Goal: Information Seeking & Learning: Learn about a topic

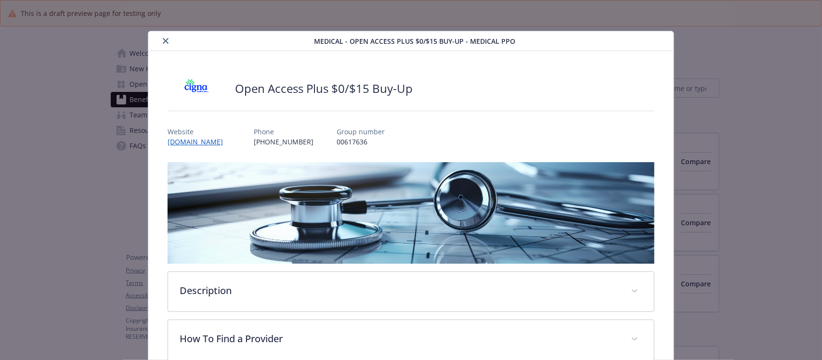
click at [166, 39] on icon "close" at bounding box center [166, 41] width 6 height 6
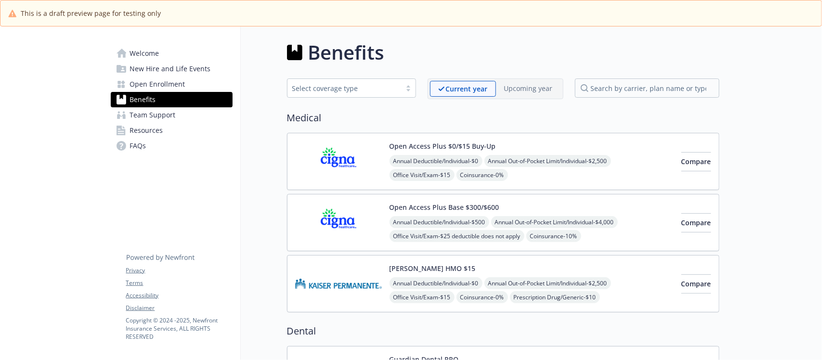
click at [147, 52] on span "Welcome" at bounding box center [144, 53] width 29 height 15
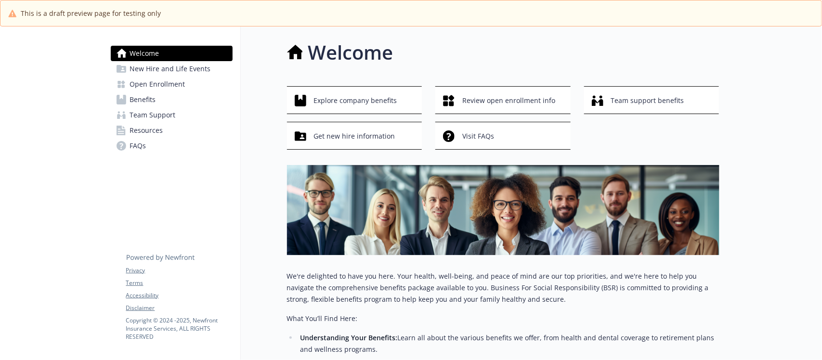
click at [171, 87] on span "Open Enrollment" at bounding box center [157, 84] width 55 height 15
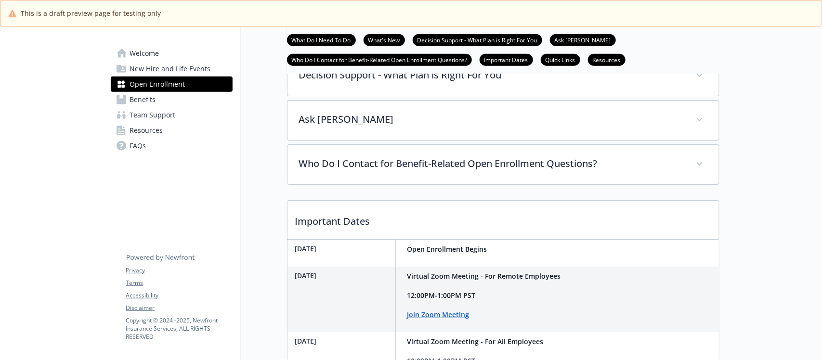
scroll to position [301, 0]
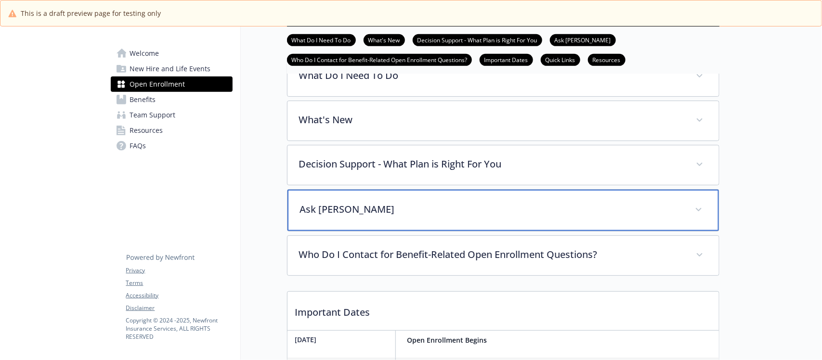
click at [511, 217] on p "Ask Benji" at bounding box center [491, 209] width 383 height 14
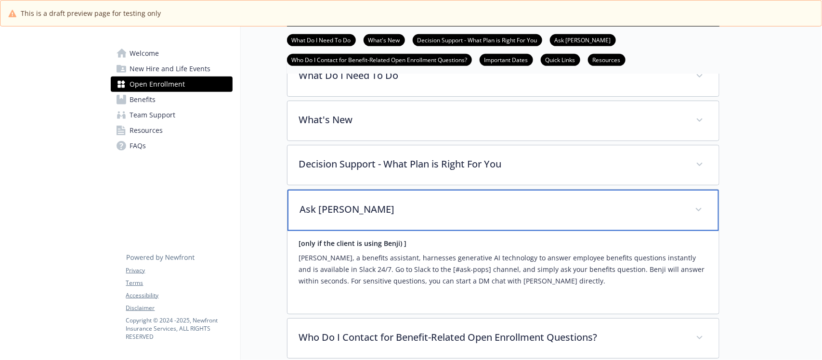
click at [511, 217] on p "Ask Benji" at bounding box center [491, 209] width 383 height 14
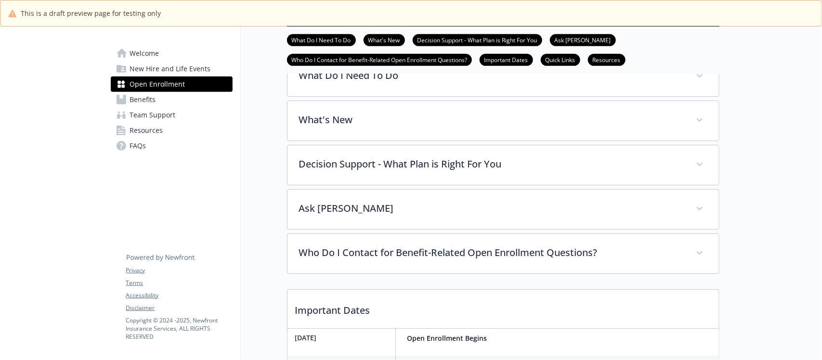
click at [168, 70] on span "New Hire and Life Events" at bounding box center [170, 68] width 81 height 15
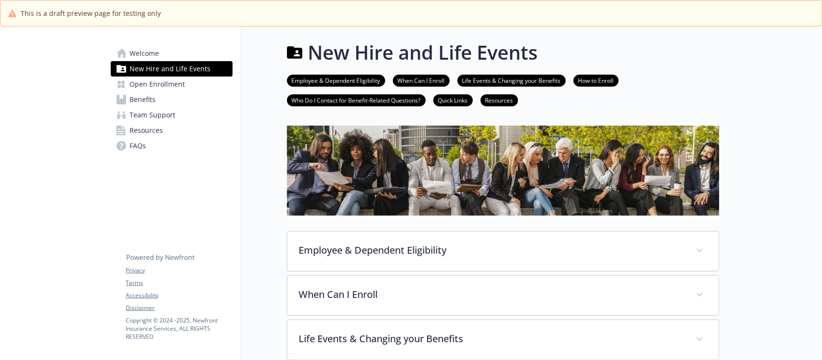
click at [164, 114] on span "Team Support" at bounding box center [153, 114] width 46 height 15
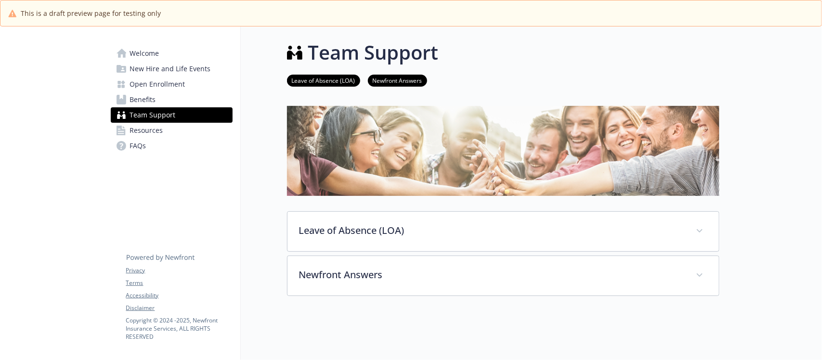
click at [435, 140] on img at bounding box center [503, 151] width 432 height 90
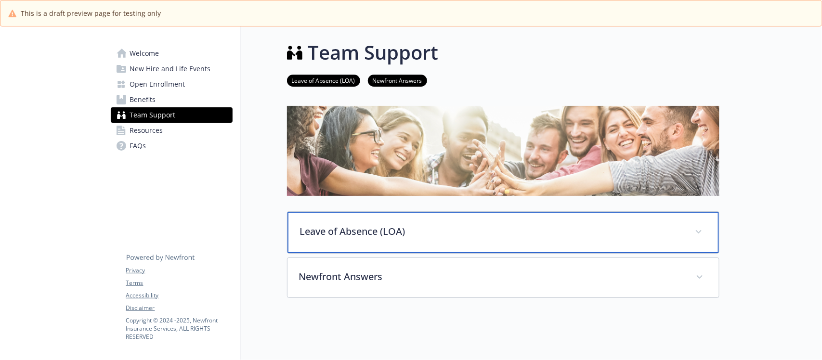
click at [455, 231] on p "Leave of Absence (LOA)" at bounding box center [491, 231] width 383 height 14
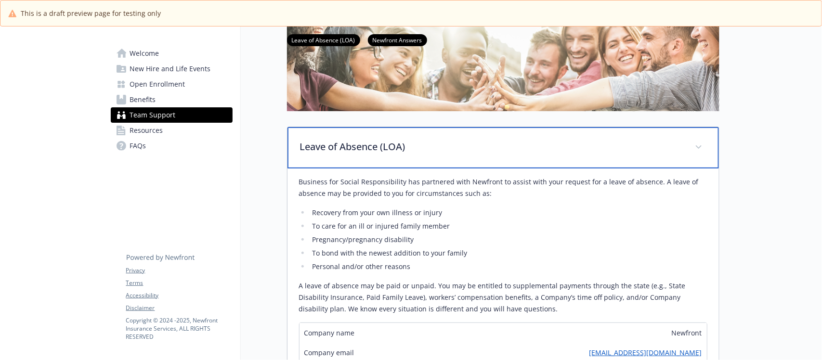
scroll to position [120, 0]
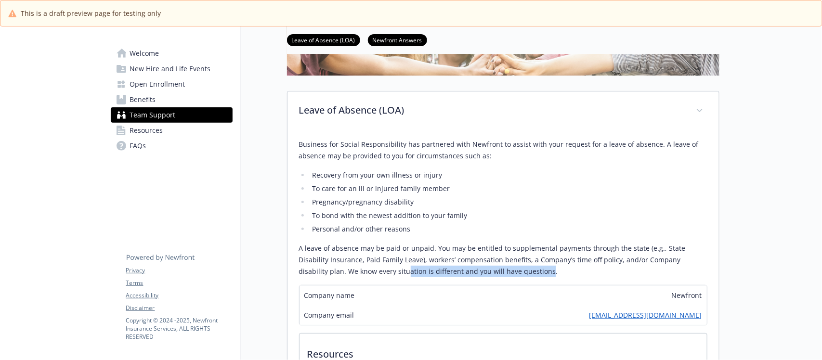
drag, startPoint x: 347, startPoint y: 272, endPoint x: 531, endPoint y: 278, distance: 184.0
click at [527, 277] on p "A leave of absence may be paid or unpaid. You may be entitled to supplemental p…" at bounding box center [503, 260] width 408 height 35
click at [461, 258] on p "A leave of absence may be paid or unpaid. You may be entitled to supplemental p…" at bounding box center [503, 260] width 408 height 35
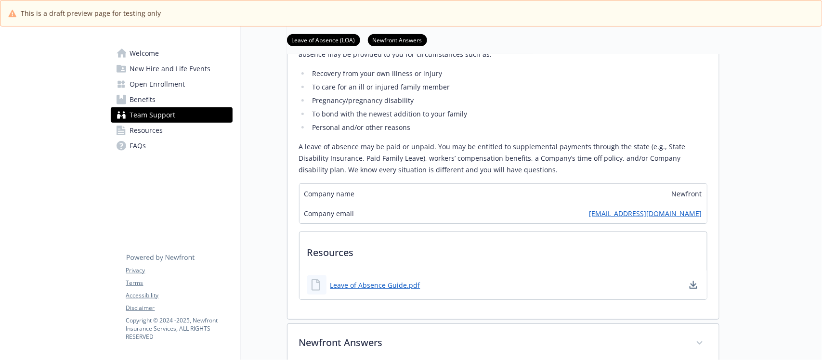
scroll to position [241, 0]
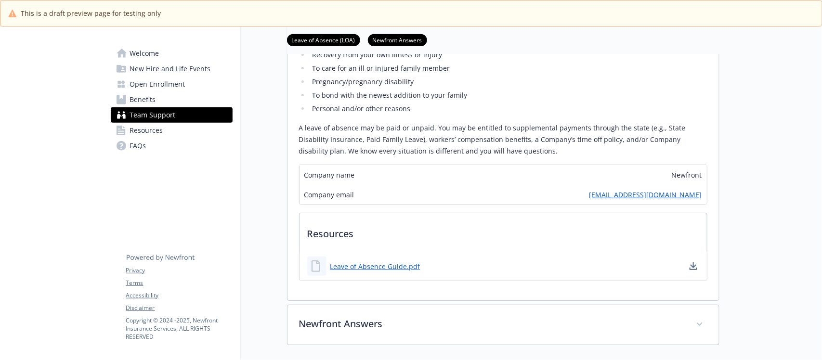
click at [498, 152] on p "A leave of absence may be paid or unpaid. You may be entitled to supplemental p…" at bounding box center [503, 139] width 408 height 35
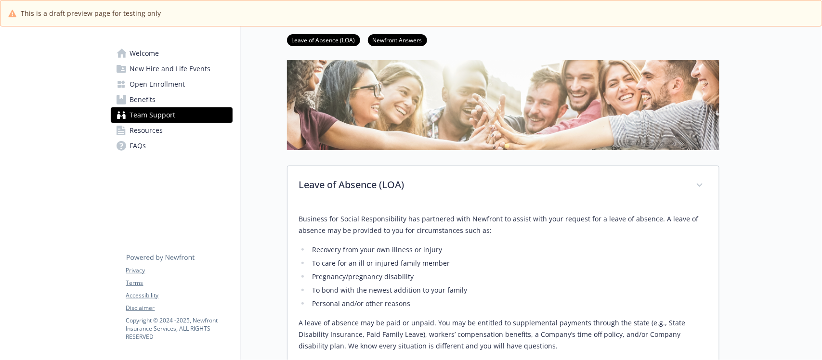
scroll to position [0, 0]
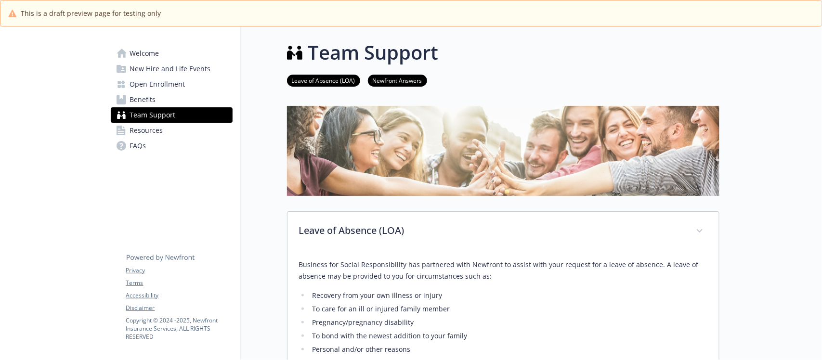
click at [164, 71] on span "New Hire and Life Events" at bounding box center [170, 68] width 81 height 15
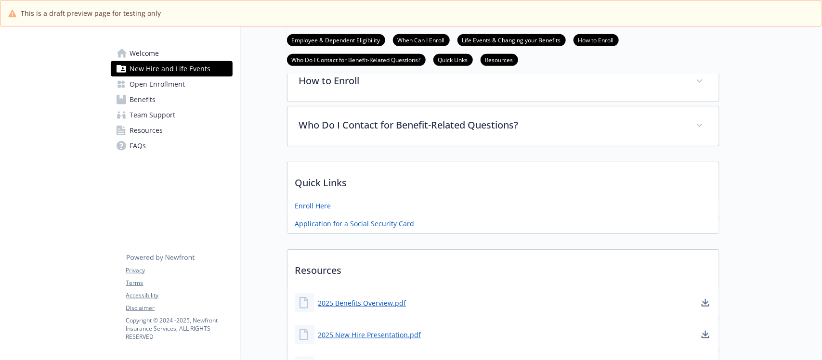
scroll to position [224, 0]
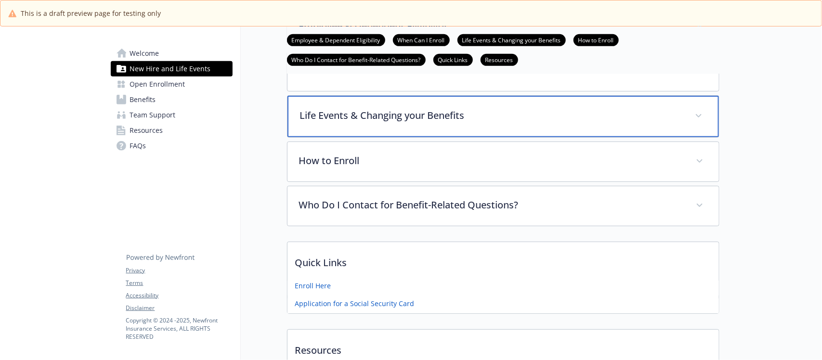
click at [497, 120] on p "Life Events & Changing your Benefits" at bounding box center [491, 115] width 383 height 14
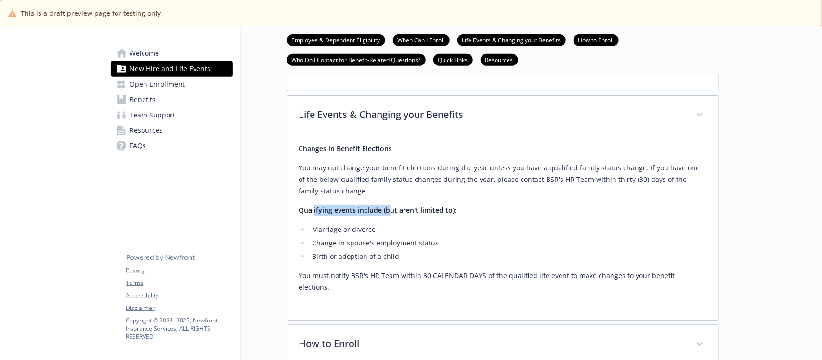
drag, startPoint x: 314, startPoint y: 213, endPoint x: 467, endPoint y: 214, distance: 152.7
click at [467, 214] on p "Qualifying events include (but aren't limited to):" at bounding box center [503, 211] width 408 height 12
click at [469, 262] on li "Birth or adoption of a child" at bounding box center [509, 257] width 398 height 12
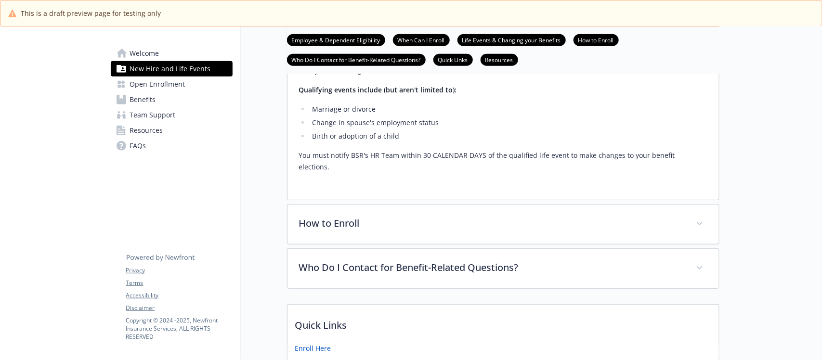
scroll to position [164, 0]
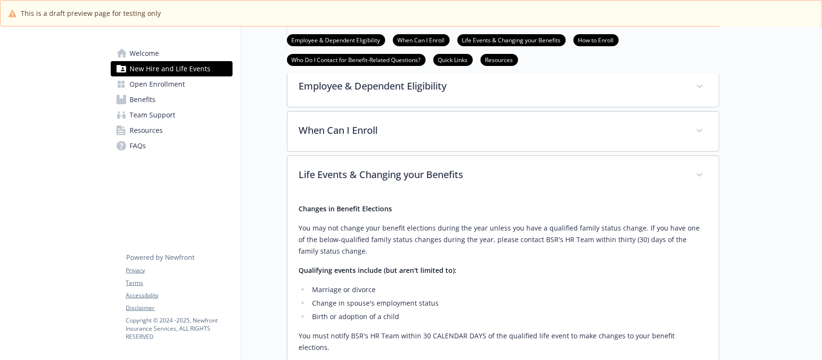
click at [152, 52] on span "Welcome" at bounding box center [144, 53] width 29 height 15
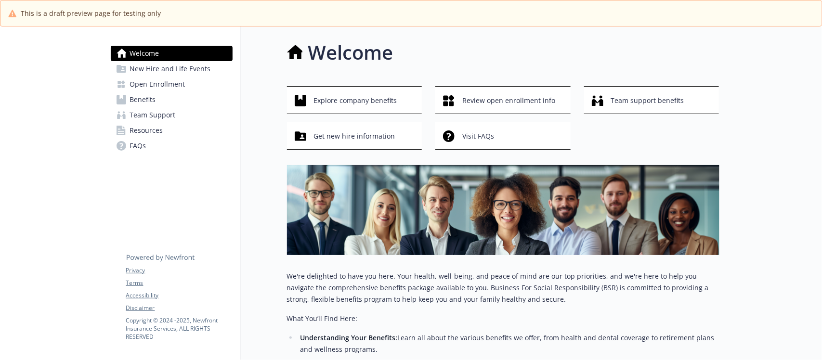
click at [152, 131] on span "Resources" at bounding box center [146, 130] width 33 height 15
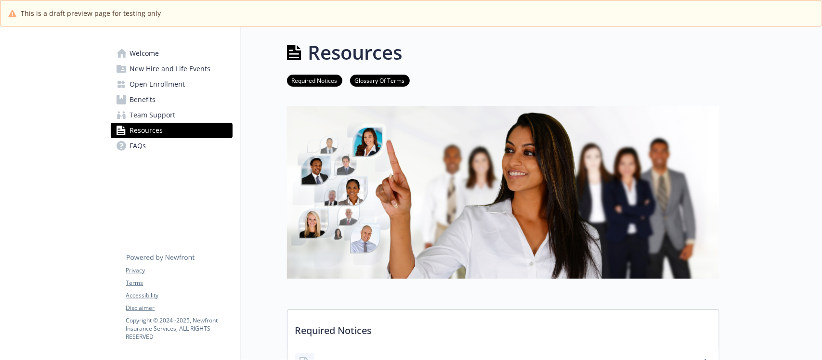
click at [148, 109] on span "Team Support" at bounding box center [153, 114] width 46 height 15
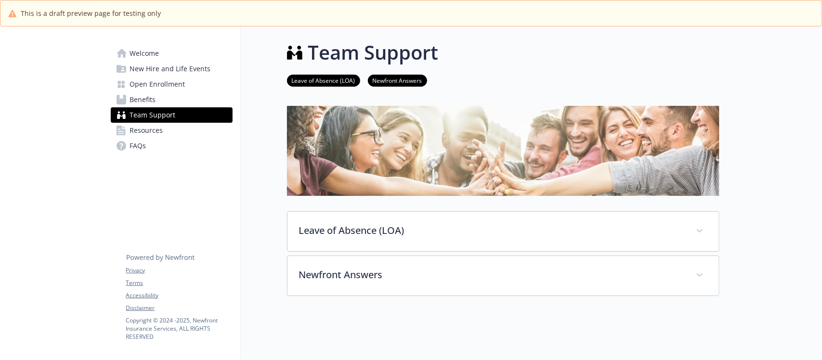
click at [155, 85] on span "Open Enrollment" at bounding box center [157, 84] width 55 height 15
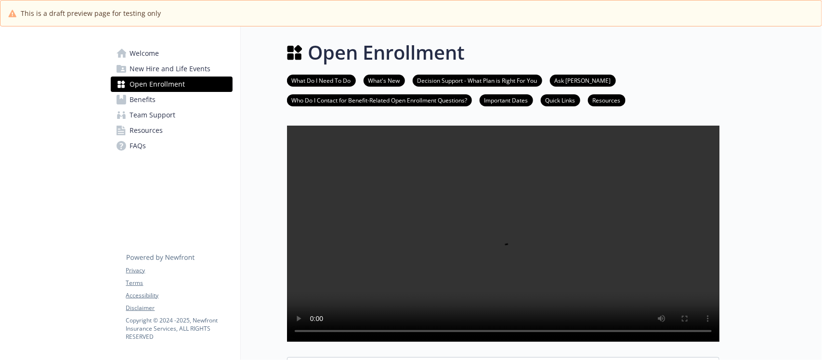
click at [170, 66] on span "New Hire and Life Events" at bounding box center [170, 68] width 81 height 15
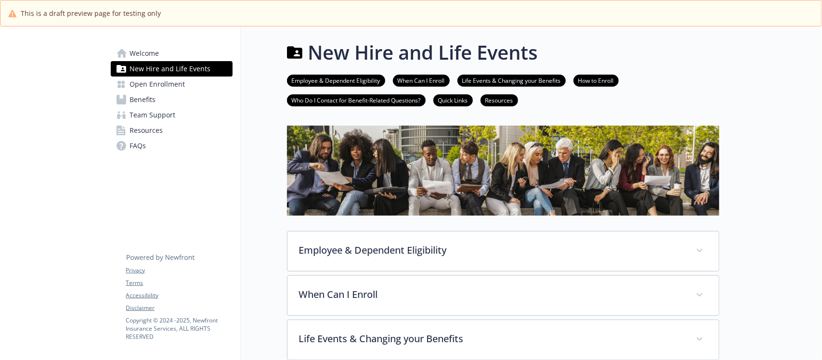
click at [156, 99] on link "Benefits" at bounding box center [172, 99] width 122 height 15
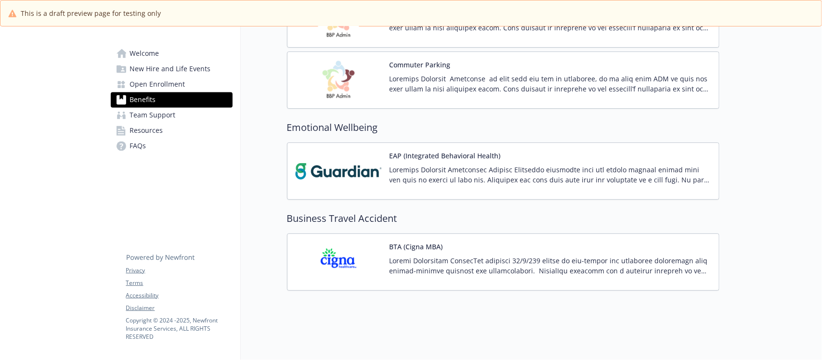
scroll to position [735, 0]
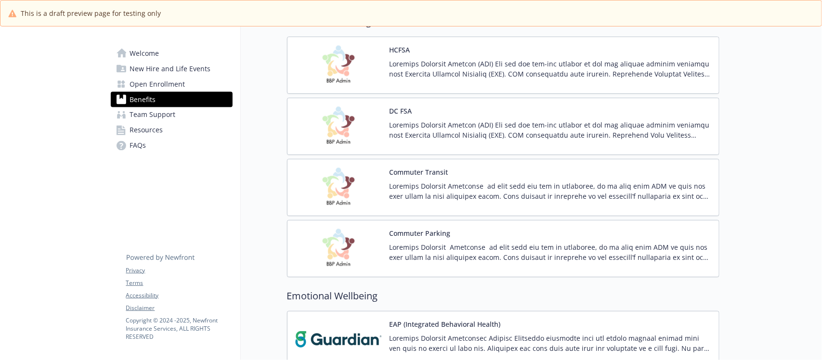
click at [178, 66] on span "New Hire and Life Events" at bounding box center [170, 68] width 81 height 15
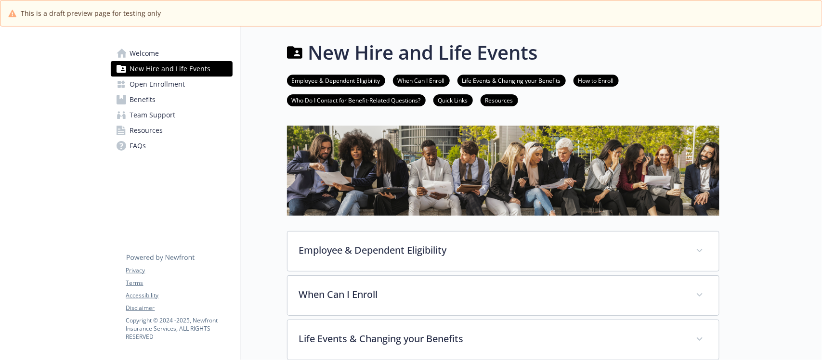
click at [161, 85] on span "Open Enrollment" at bounding box center [157, 84] width 55 height 15
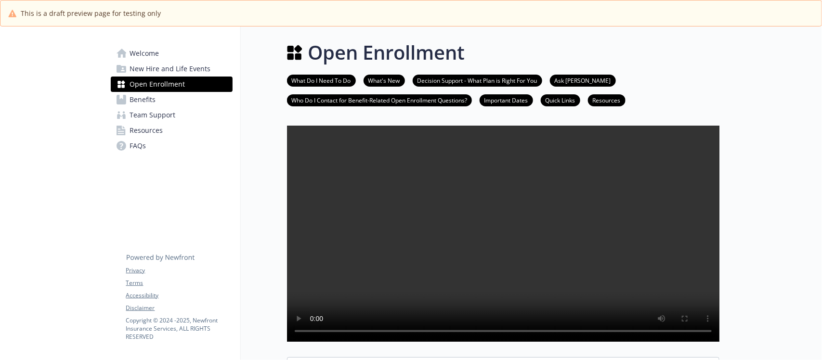
click at [160, 112] on span "Team Support" at bounding box center [153, 114] width 46 height 15
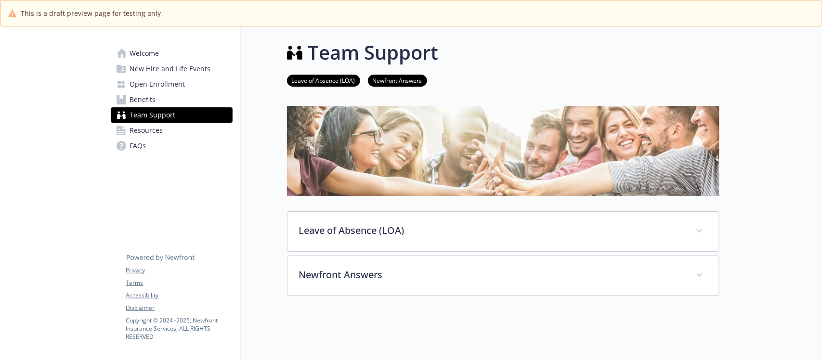
click at [169, 133] on link "Resources" at bounding box center [172, 130] width 122 height 15
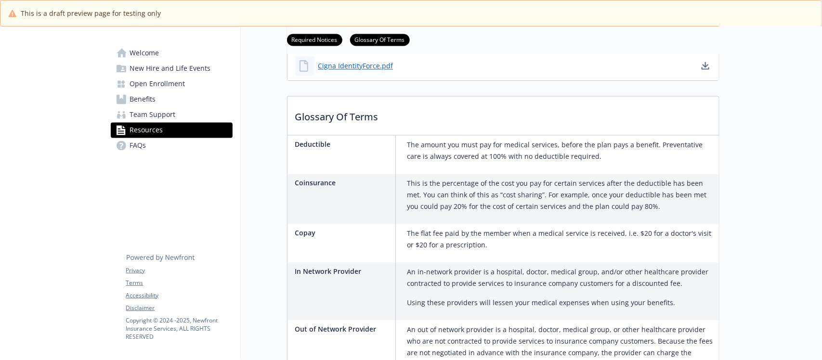
scroll to position [925, 0]
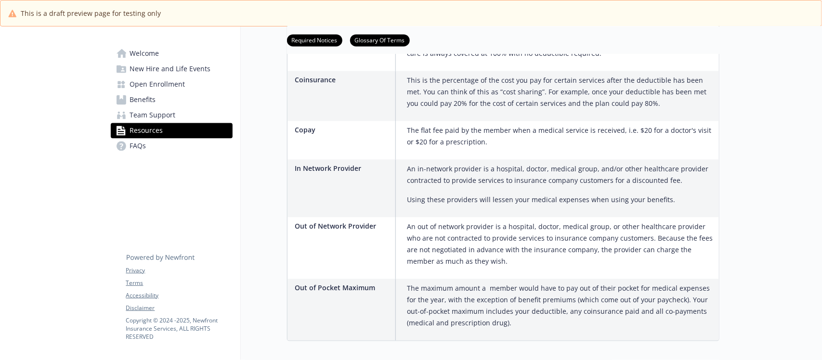
drag, startPoint x: 164, startPoint y: 145, endPoint x: 183, endPoint y: 143, distance: 19.3
click at [164, 145] on link "FAQs" at bounding box center [172, 145] width 122 height 15
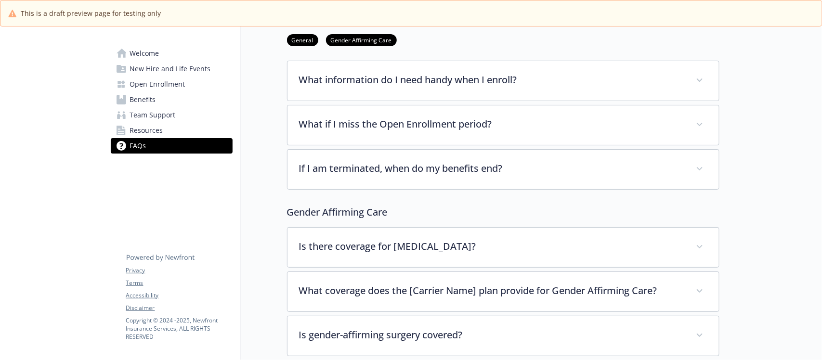
scroll to position [61, 0]
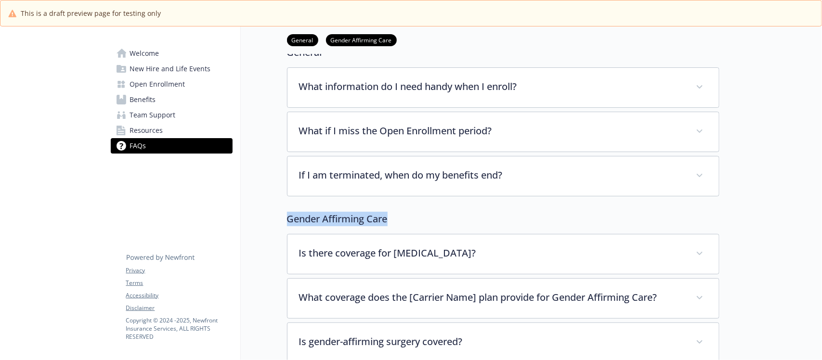
drag, startPoint x: 413, startPoint y: 222, endPoint x: 273, endPoint y: 222, distance: 139.6
click at [273, 222] on div "FAQs General Gender Affirming Care General What information do I need handy whe…" at bounding box center [480, 279] width 479 height 626
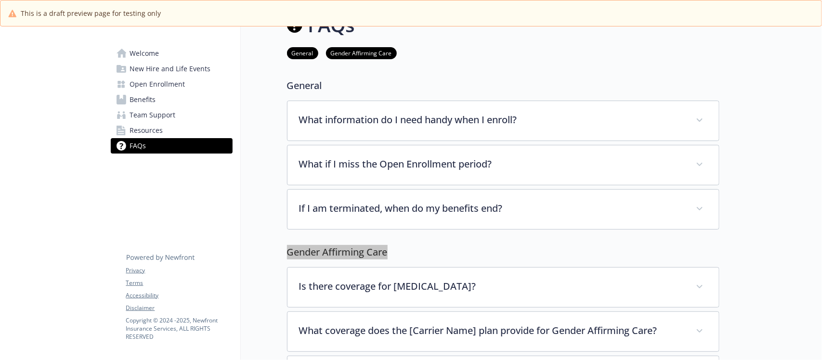
scroll to position [0, 0]
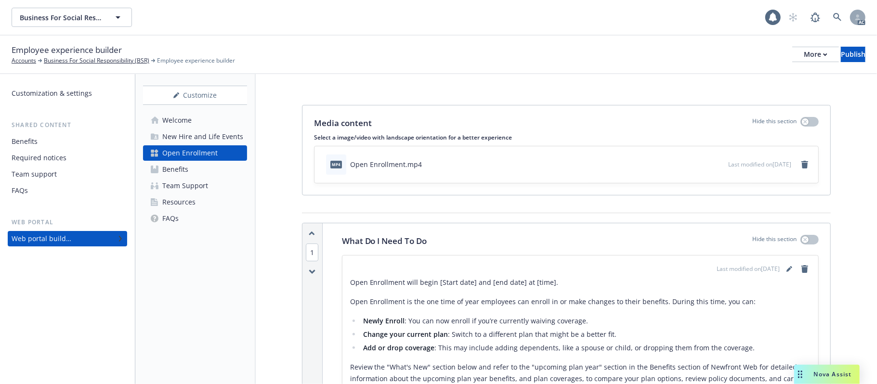
scroll to position [193, 0]
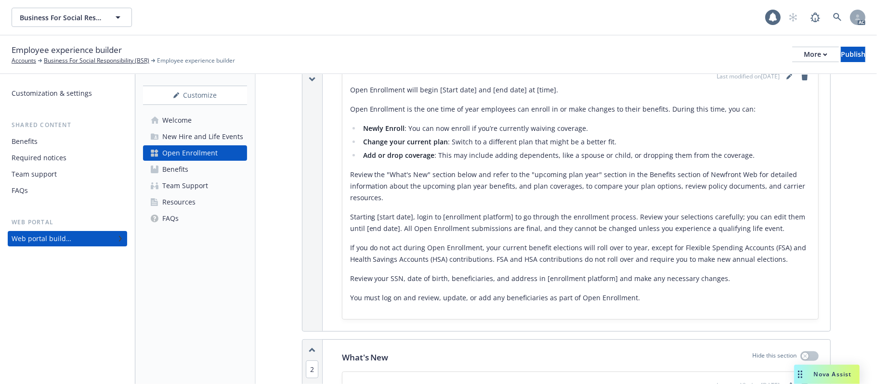
click at [172, 120] on div "Welcome" at bounding box center [176, 120] width 29 height 15
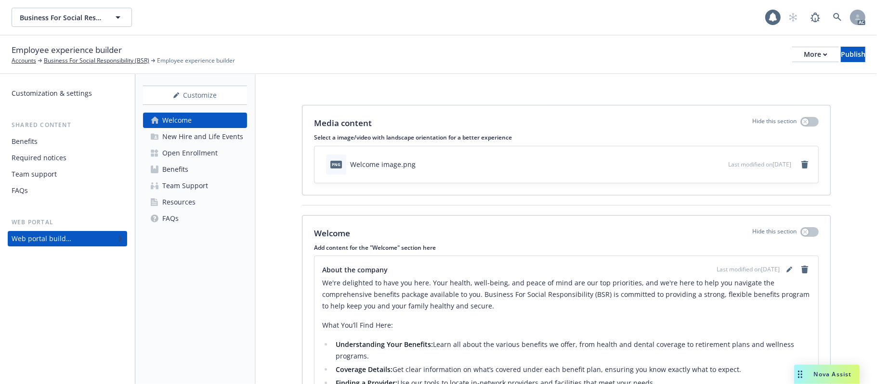
click at [195, 136] on div "New Hire and Life Events" at bounding box center [202, 136] width 81 height 15
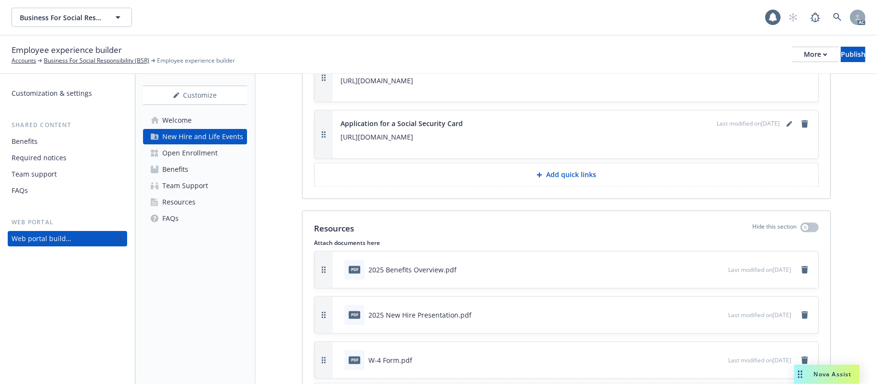
scroll to position [1366, 0]
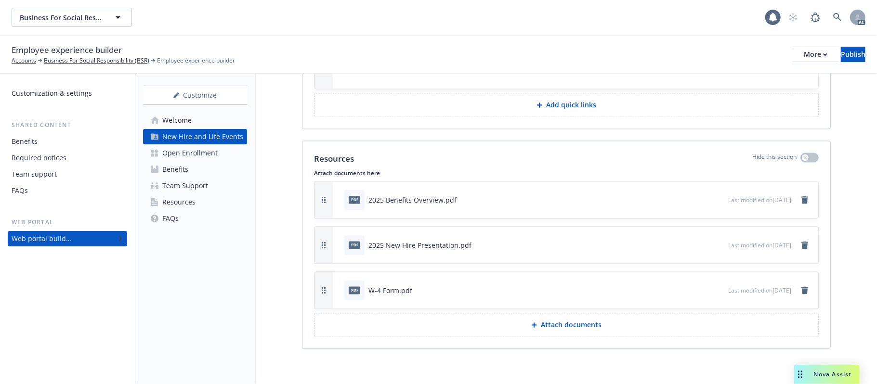
click at [187, 152] on div "Open Enrollment" at bounding box center [189, 152] width 55 height 15
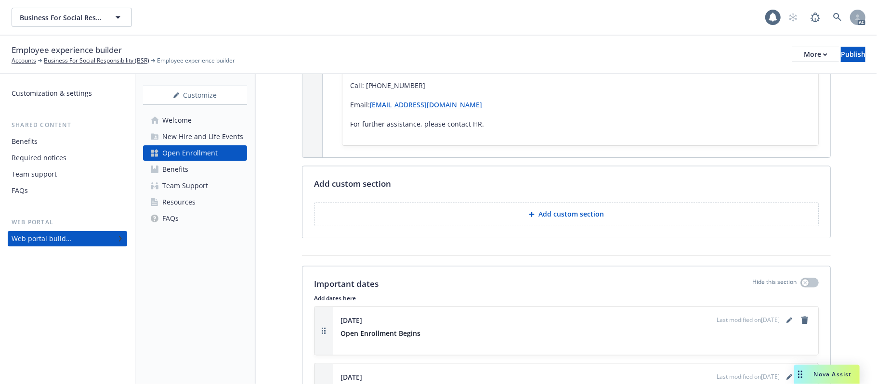
scroll to position [1412, 0]
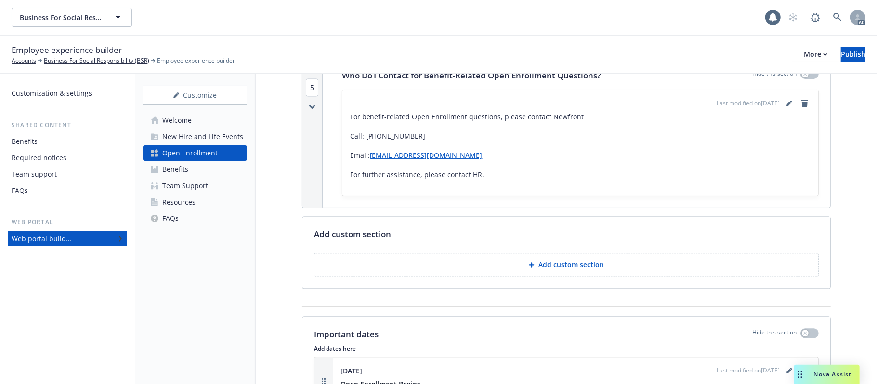
click at [200, 131] on div "New Hire and Life Events" at bounding box center [202, 136] width 81 height 15
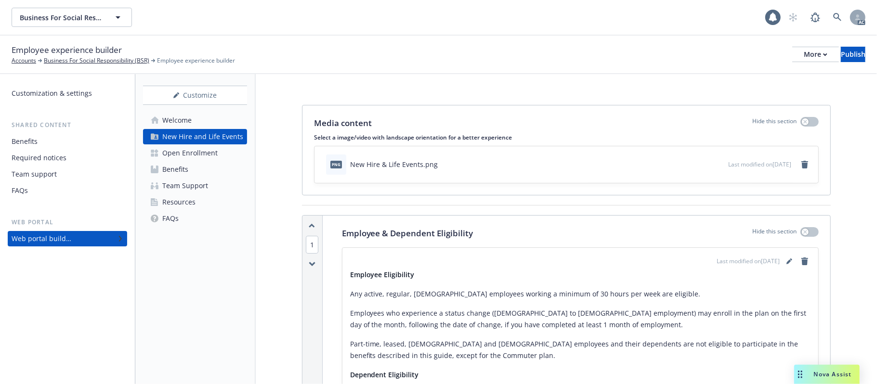
click at [179, 184] on div "Team Support" at bounding box center [185, 185] width 46 height 15
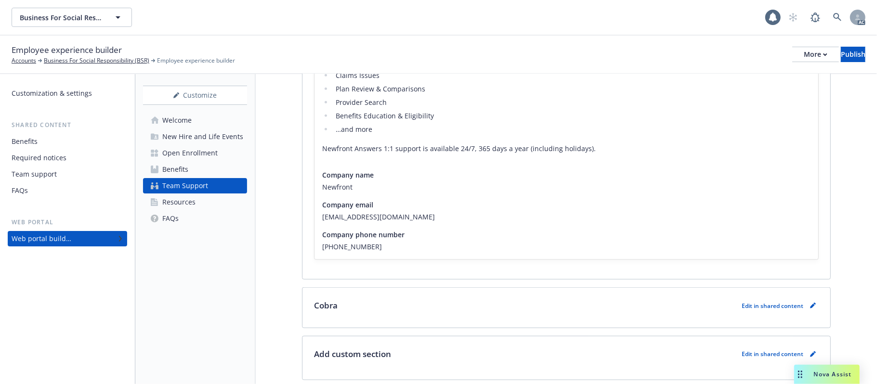
scroll to position [705, 0]
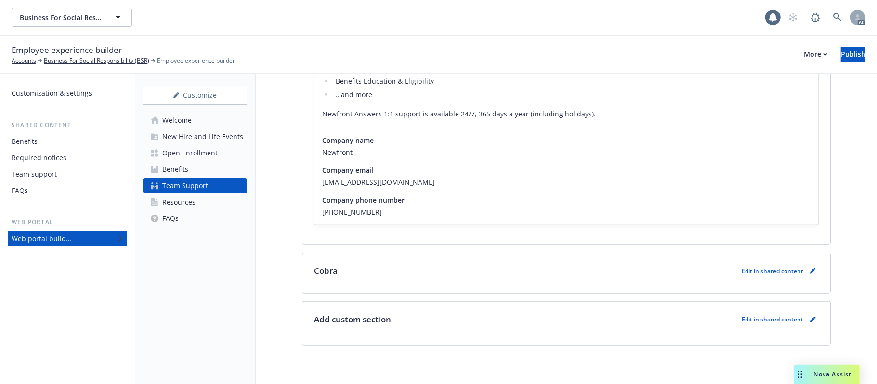
click at [166, 148] on div "Open Enrollment" at bounding box center [189, 152] width 55 height 15
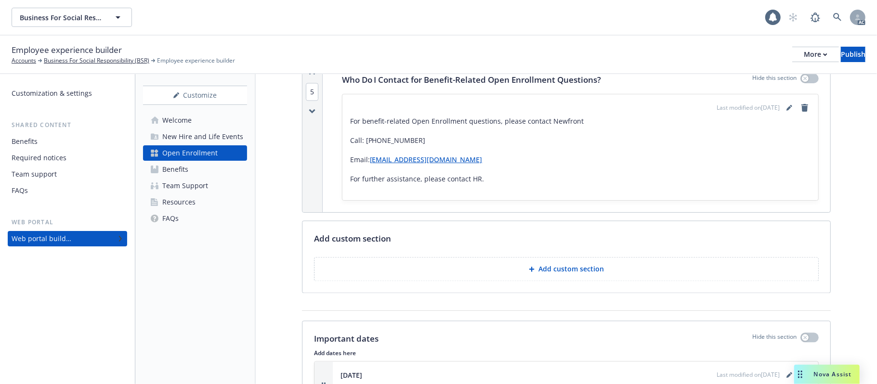
scroll to position [1412, 0]
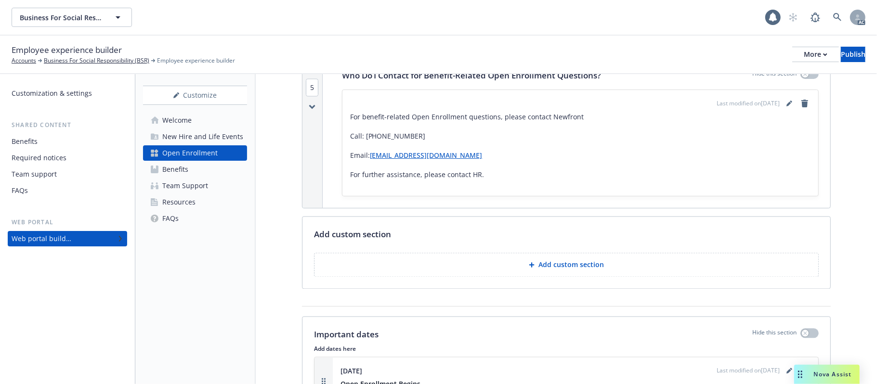
click at [216, 134] on div "New Hire and Life Events" at bounding box center [202, 136] width 81 height 15
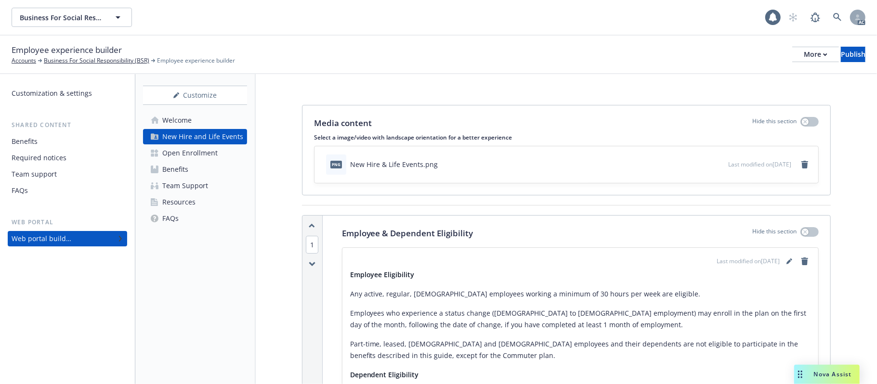
click at [206, 184] on div "Team Support" at bounding box center [185, 185] width 46 height 15
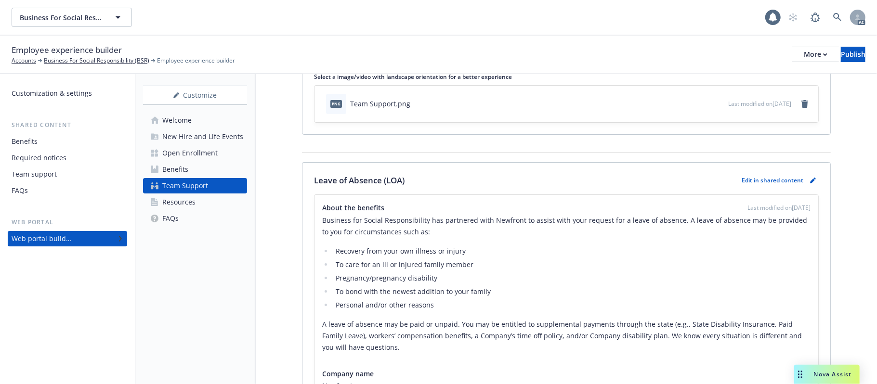
scroll to position [64, 0]
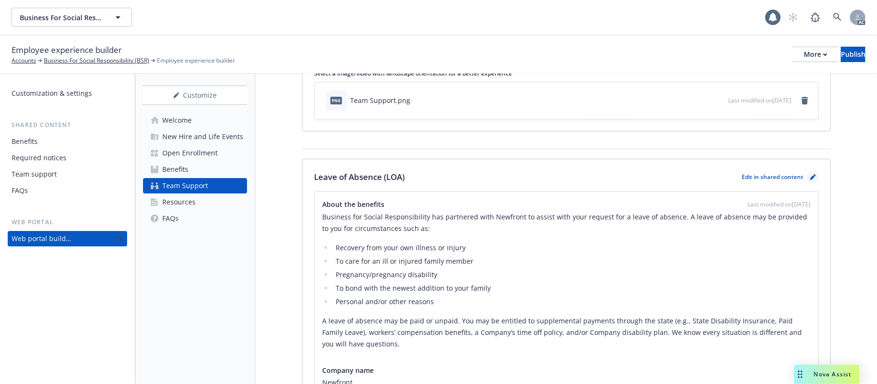
click at [810, 175] on icon "pencil" at bounding box center [813, 177] width 6 height 6
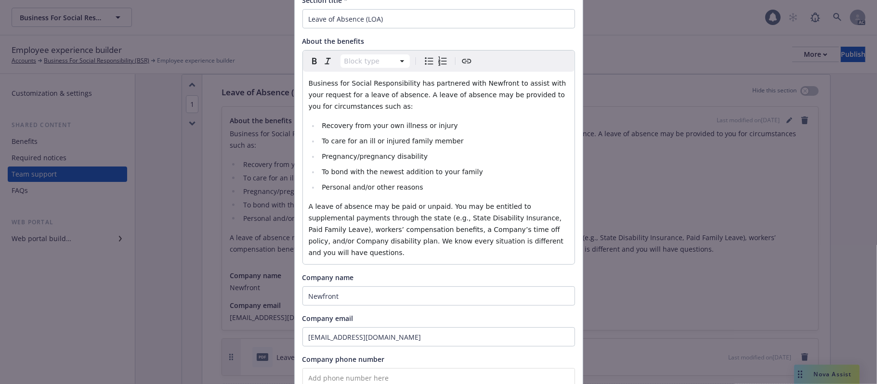
scroll to position [193, 0]
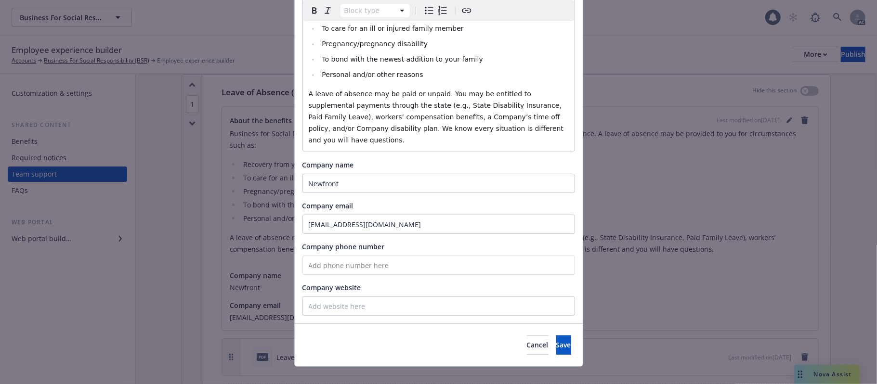
click at [546, 126] on p "A leave of absence may be paid or unpaid. You may be entitled to supplemental p…" at bounding box center [439, 117] width 260 height 58
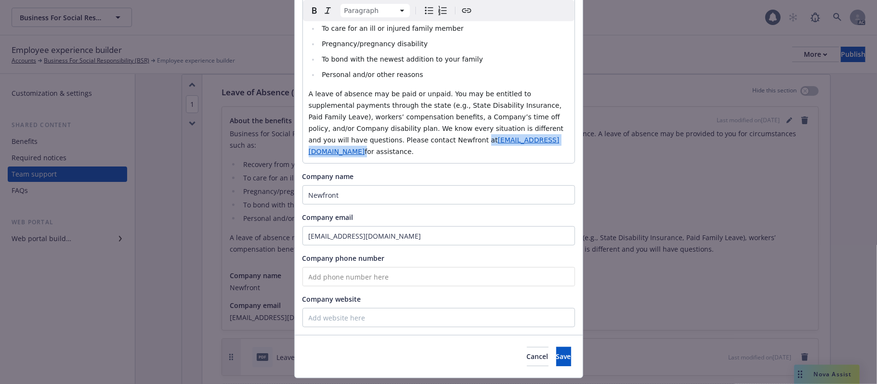
drag, startPoint x: 357, startPoint y: 141, endPoint x: 453, endPoint y: 139, distance: 96.3
click at [453, 139] on p "A leave of absence may be paid or unpaid. You may be entitled to supplemental p…" at bounding box center [439, 122] width 260 height 69
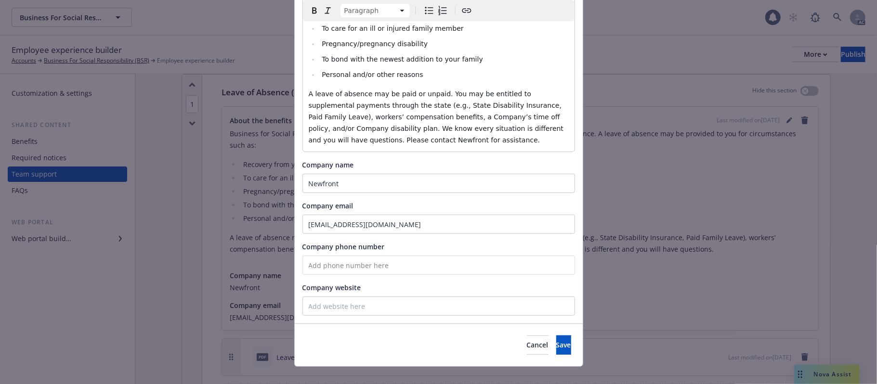
click at [541, 128] on span "A leave of absence may be paid or unpaid. You may be entitled to supplemental p…" at bounding box center [437, 117] width 257 height 54
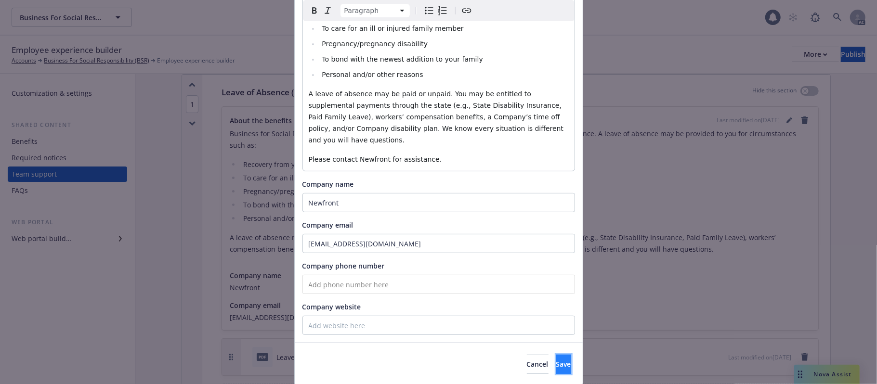
click at [556, 360] on span "Save" at bounding box center [563, 364] width 15 height 9
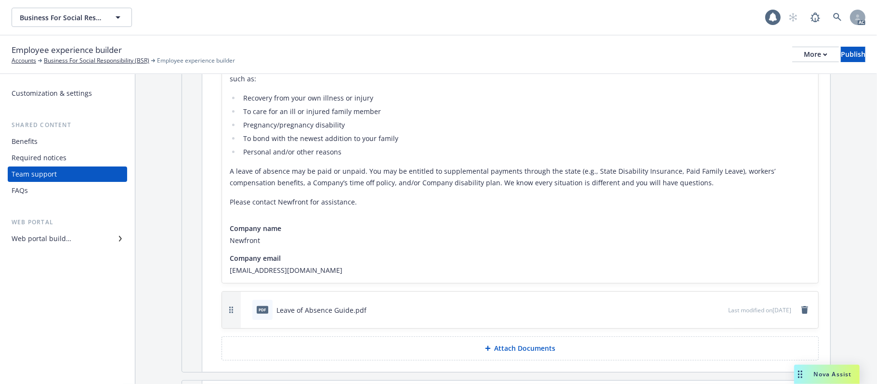
scroll to position [0, 0]
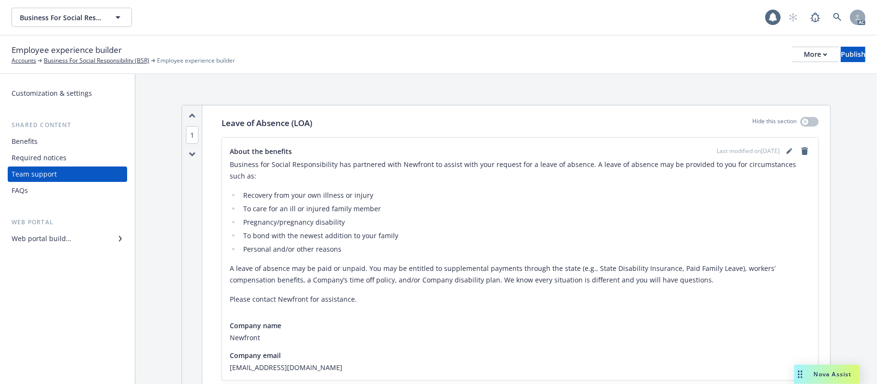
click at [66, 160] on div "Required notices" at bounding box center [68, 157] width 112 height 15
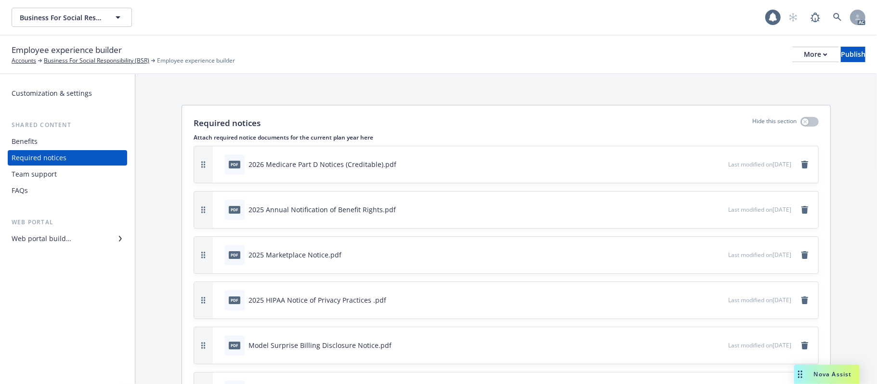
click at [48, 142] on div "Benefits" at bounding box center [68, 141] width 112 height 15
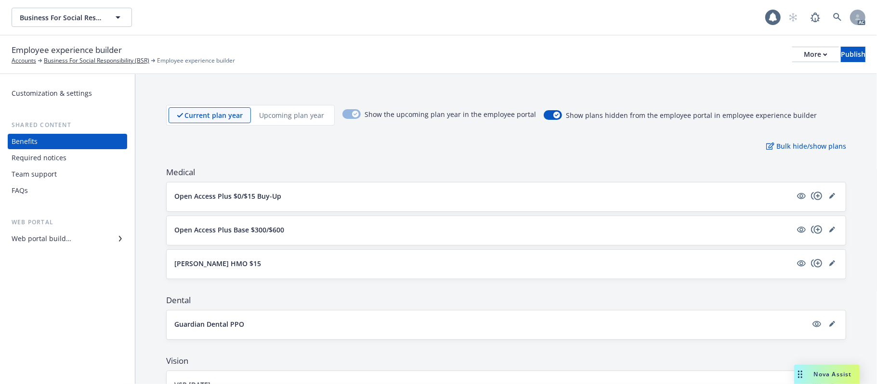
click at [49, 239] on div "Web portal builder" at bounding box center [42, 238] width 60 height 15
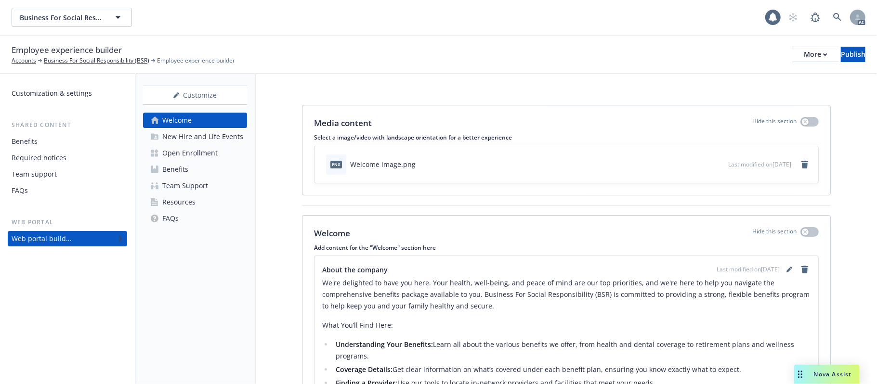
click at [176, 133] on div "New Hire and Life Events" at bounding box center [202, 136] width 81 height 15
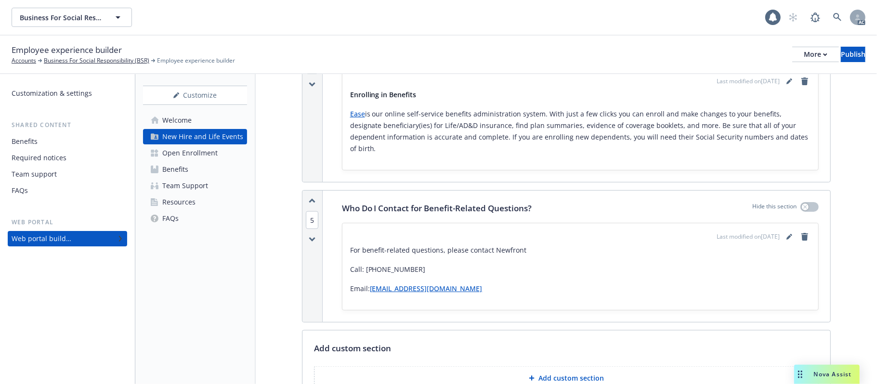
scroll to position [788, 0]
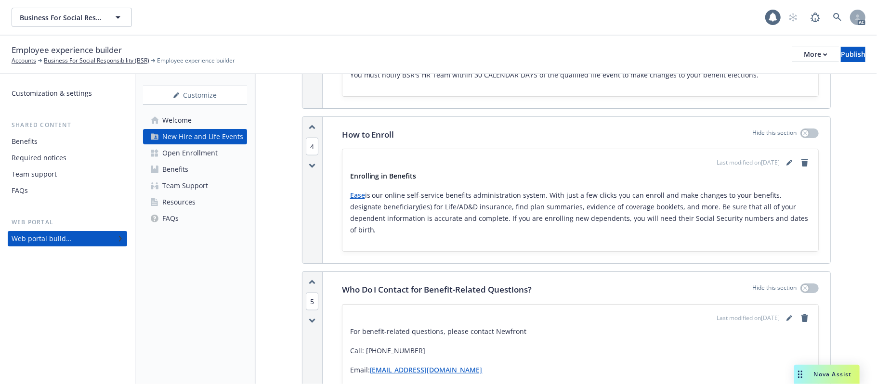
click at [204, 150] on div "Open Enrollment" at bounding box center [189, 152] width 55 height 15
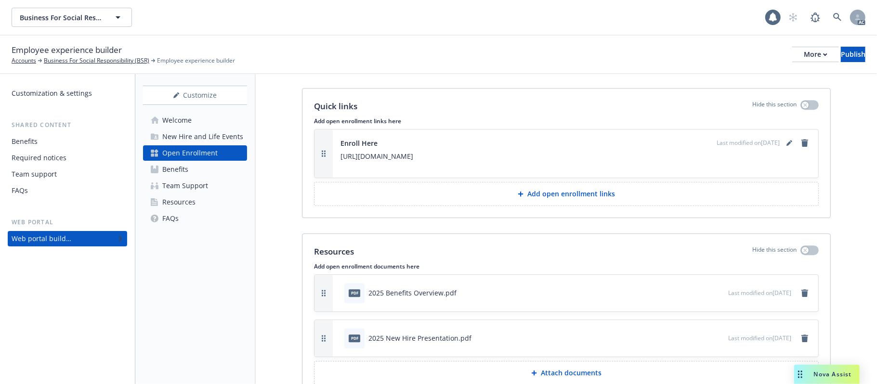
scroll to position [1905, 0]
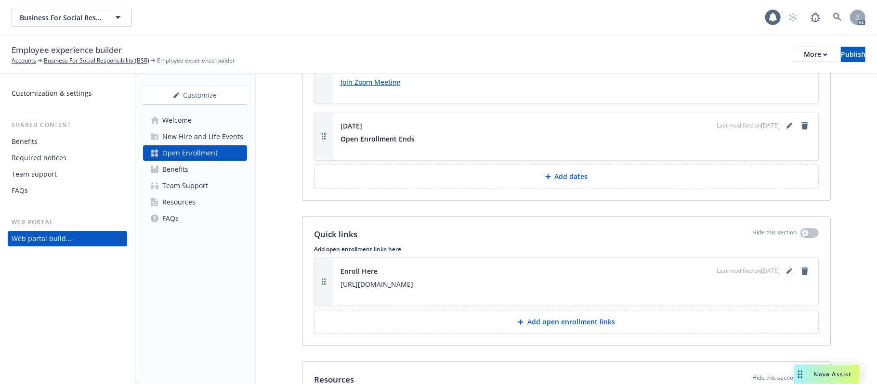
click at [189, 133] on div "New Hire and Life Events" at bounding box center [202, 136] width 81 height 15
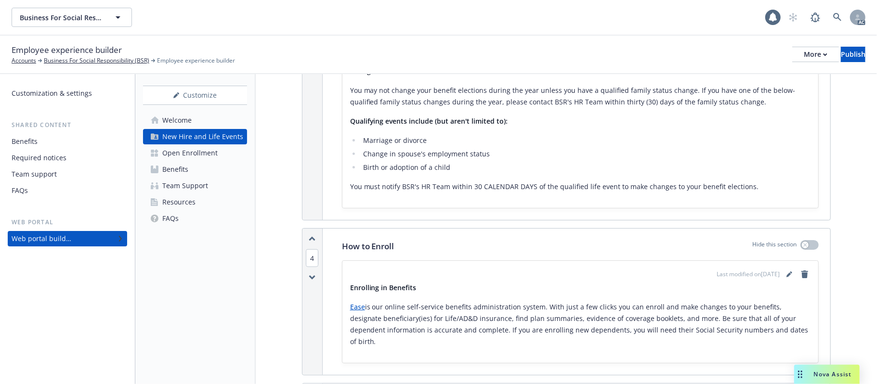
scroll to position [578, 0]
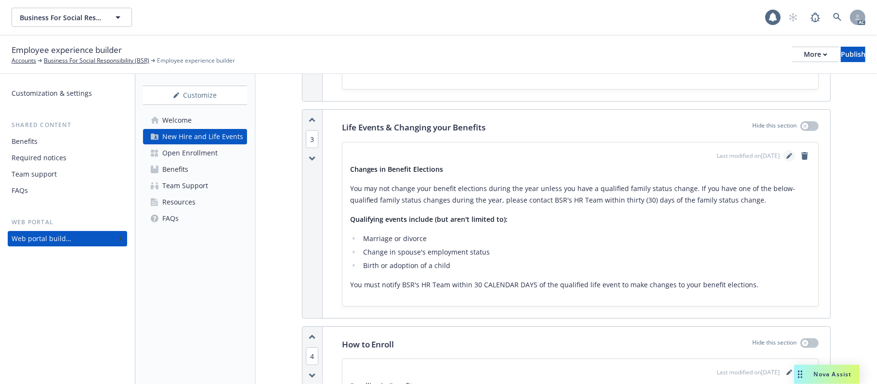
click at [790, 153] on icon "editPencil" at bounding box center [791, 154] width 2 height 2
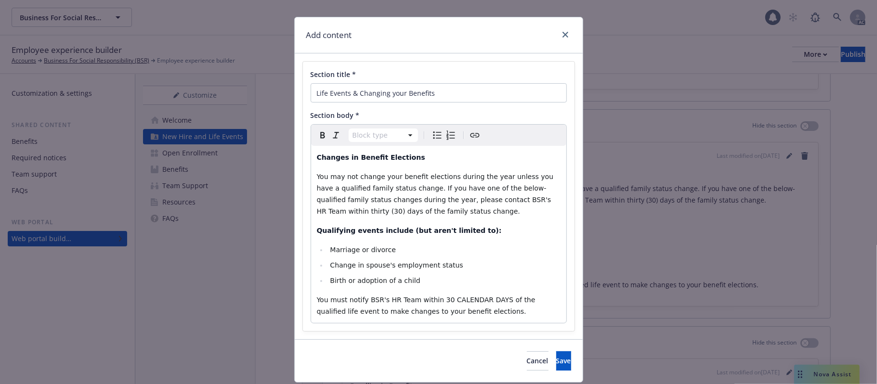
scroll to position [0, 0]
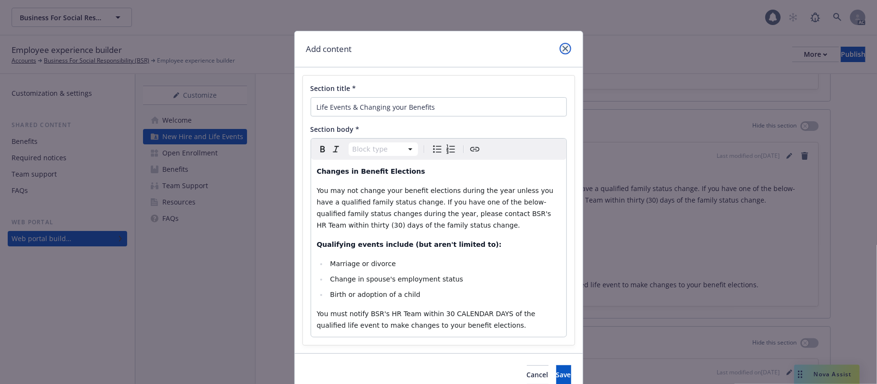
click at [562, 51] on icon "close" at bounding box center [565, 49] width 6 height 6
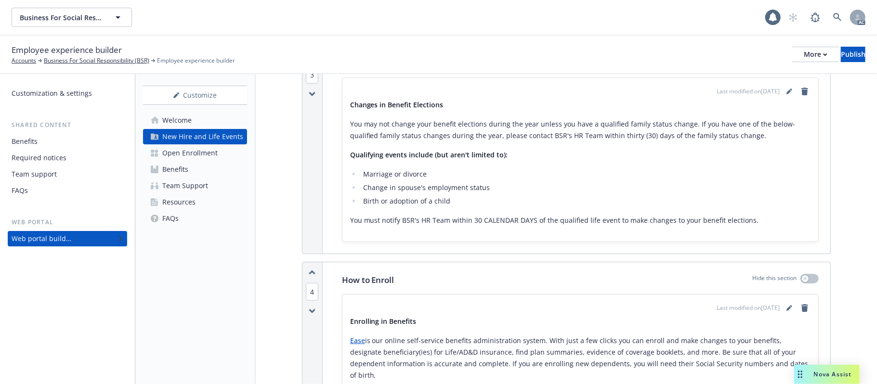
scroll to position [513, 0]
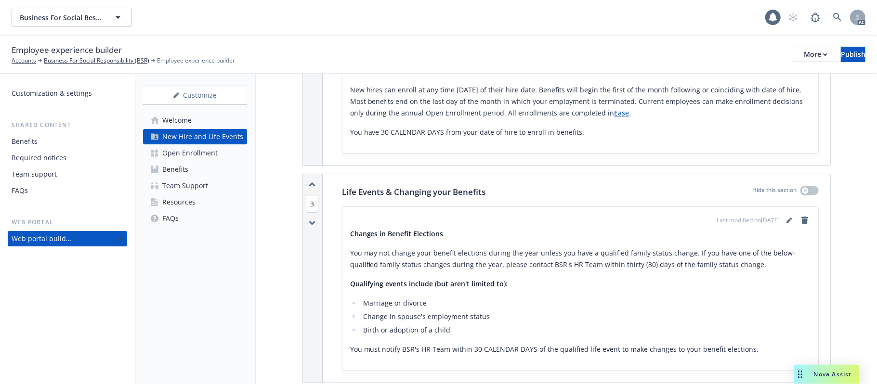
click at [176, 153] on div "Open Enrollment" at bounding box center [189, 152] width 55 height 15
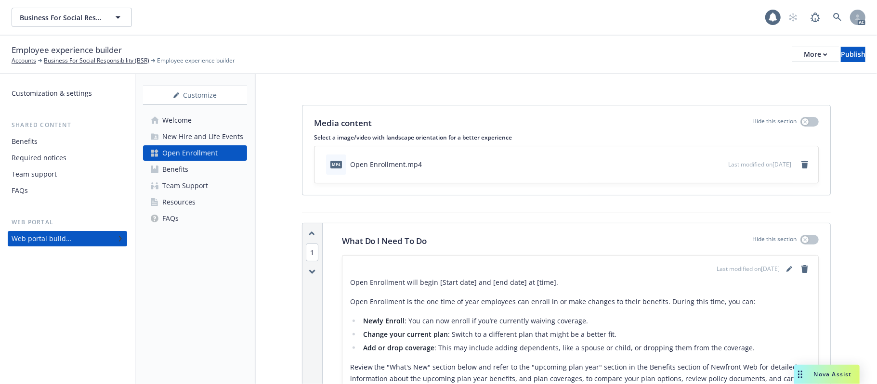
click at [199, 168] on link "Benefits" at bounding box center [195, 169] width 104 height 15
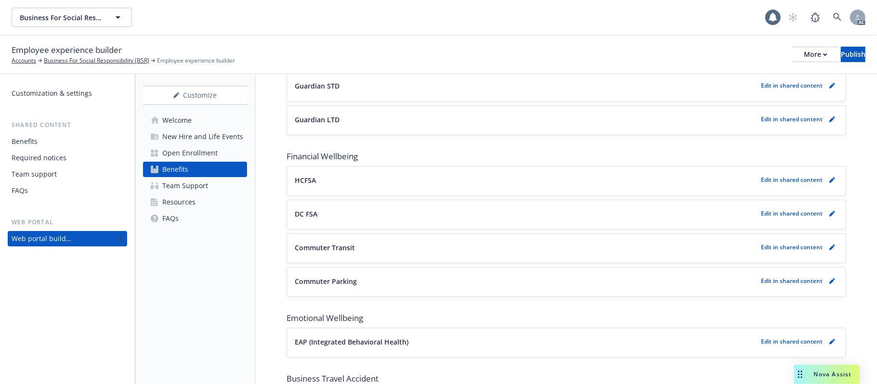
scroll to position [490, 0]
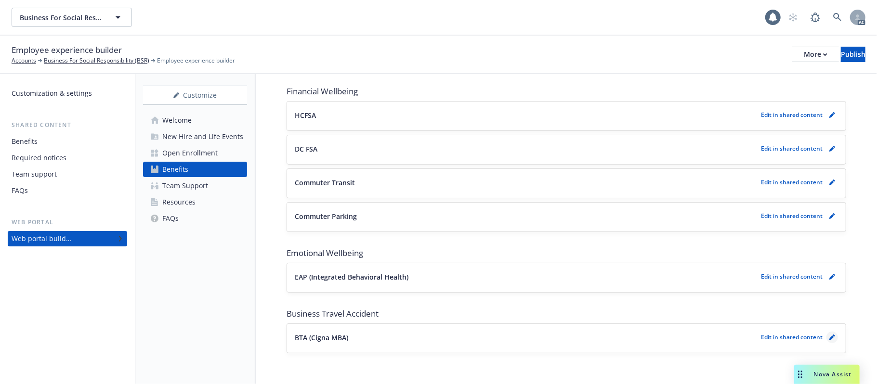
click at [829, 336] on icon "pencil" at bounding box center [832, 338] width 6 height 6
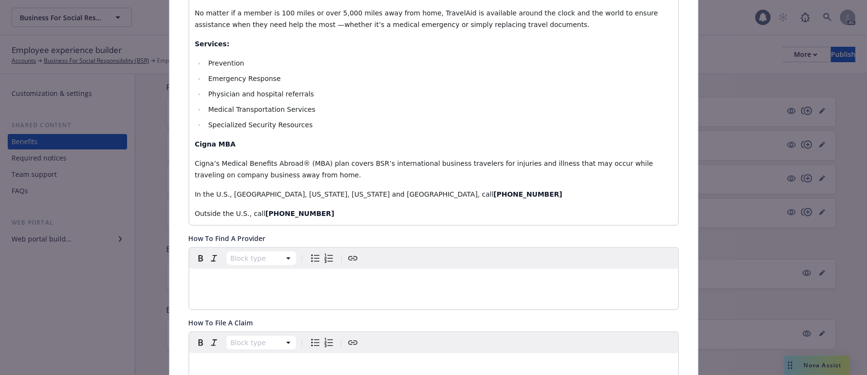
scroll to position [259, 0]
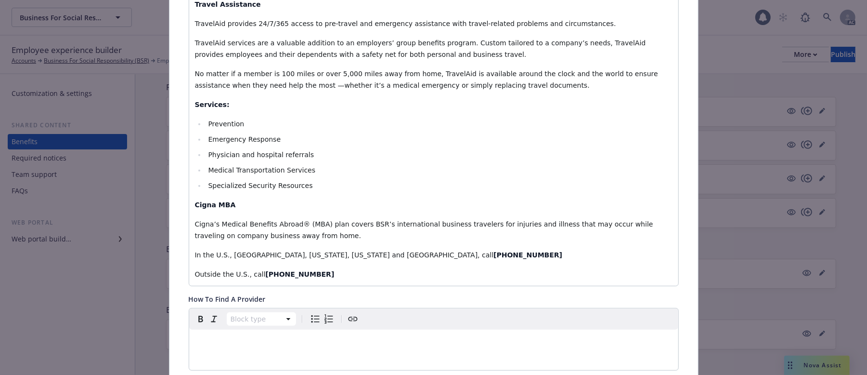
click at [311, 267] on div "Travel Assistance TravelAid provides 24/7/365 access to pre-travel and emergenc…" at bounding box center [433, 139] width 489 height 293
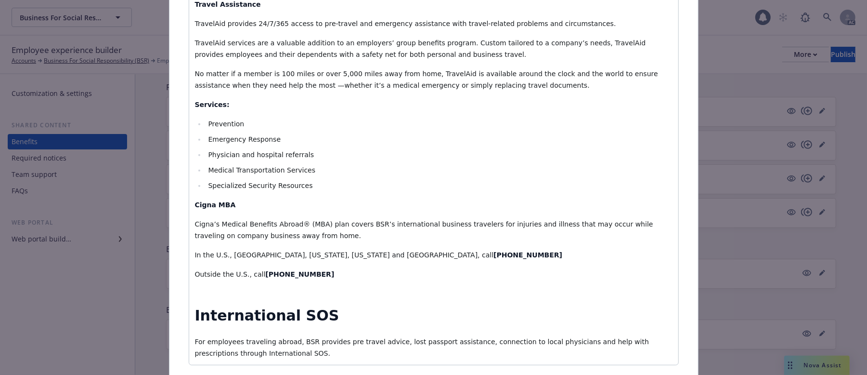
click at [274, 311] on span "International SOS" at bounding box center [267, 315] width 144 height 17
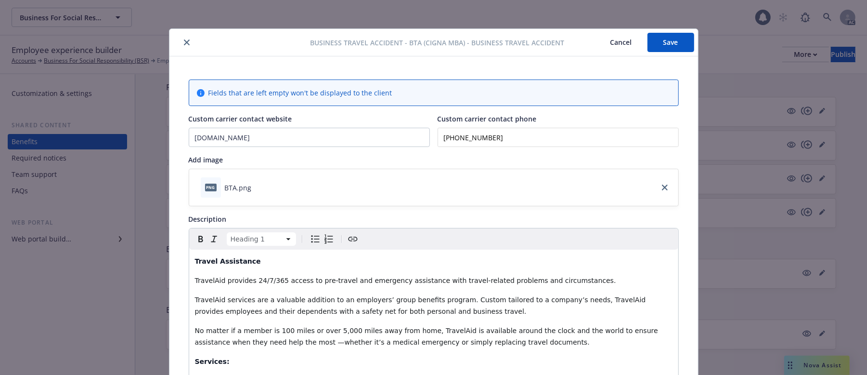
scroll to position [0, 0]
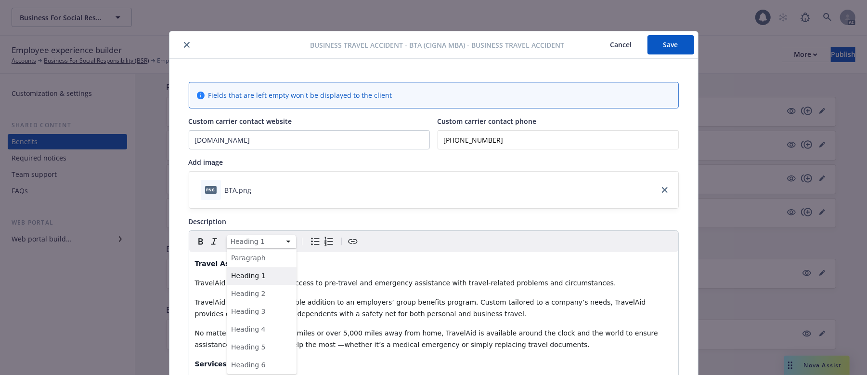
click at [269, 243] on html "Business For Social Responsibility (BSR) Business For Social Responsibility (BS…" at bounding box center [433, 280] width 867 height 560
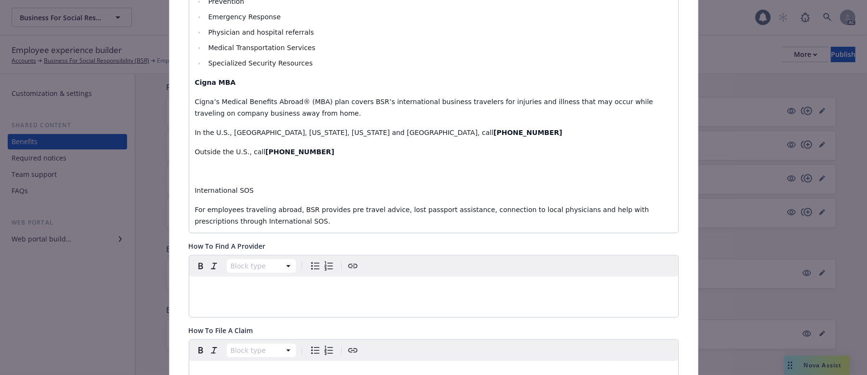
scroll to position [385, 0]
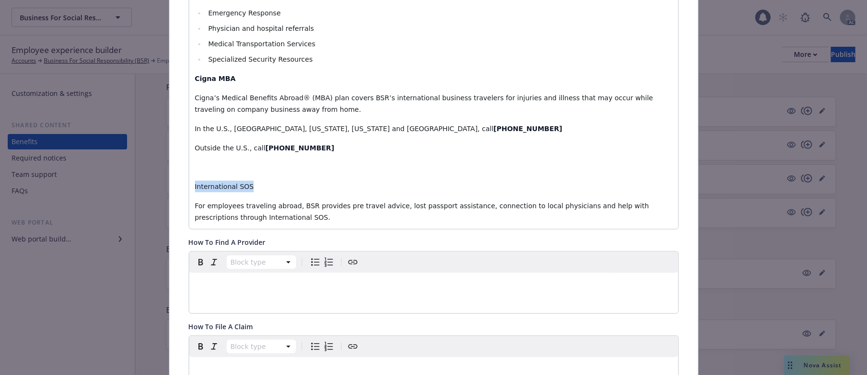
drag, startPoint x: 260, startPoint y: 182, endPoint x: 156, endPoint y: 185, distance: 104.1
click at [156, 185] on div "Business Travel Accident - BTA (Cigna MBA) - Business Travel Accident Cancel Sa…" at bounding box center [433, 187] width 867 height 375
click at [197, 163] on p "editable markdown" at bounding box center [434, 167] width 478 height 12
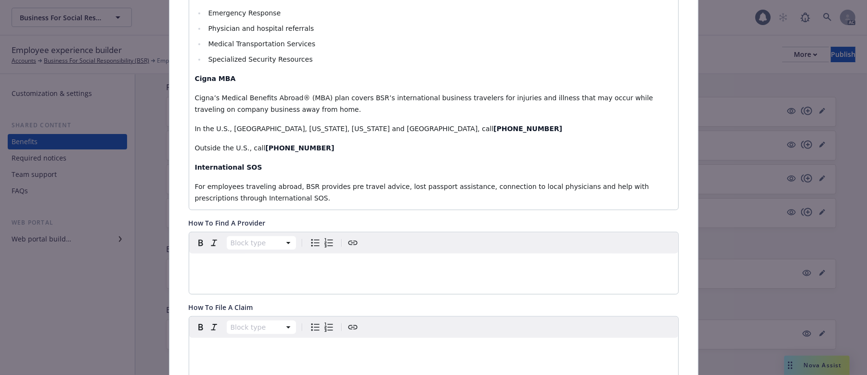
click at [263, 199] on p "For employees traveling abroad, BSR provides pre travel advice, lost passport a…" at bounding box center [434, 192] width 478 height 23
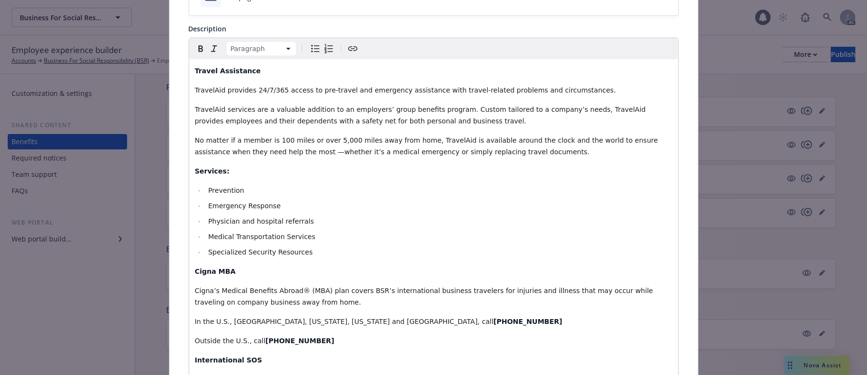
scroll to position [0, 0]
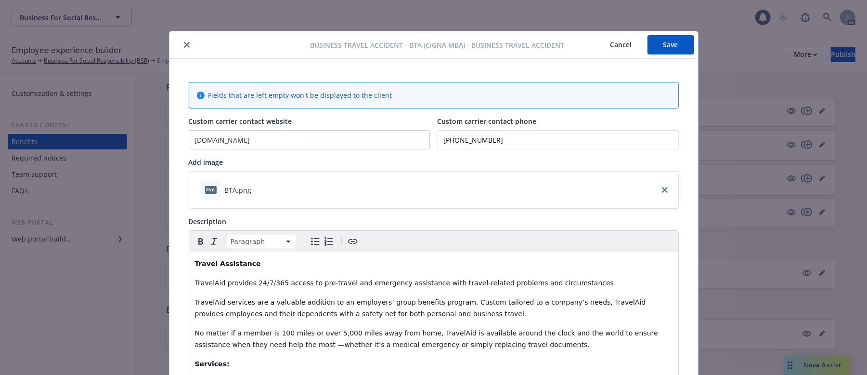
click at [663, 46] on button "Save" at bounding box center [671, 44] width 47 height 19
click at [184, 45] on icon "close" at bounding box center [187, 45] width 6 height 6
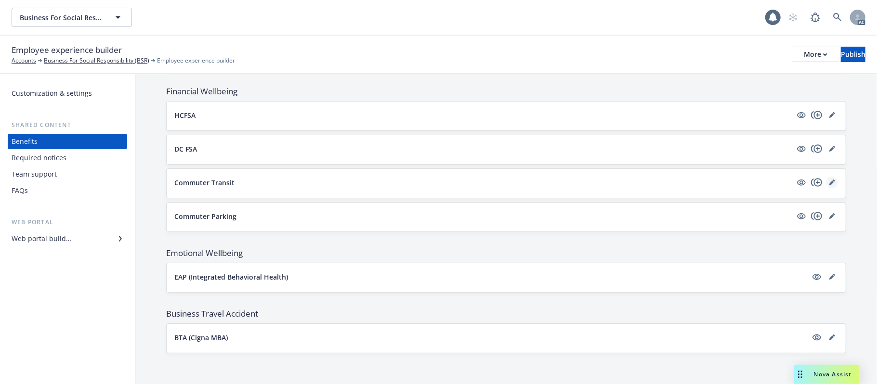
click at [833, 180] on icon "editPencil" at bounding box center [834, 181] width 2 height 2
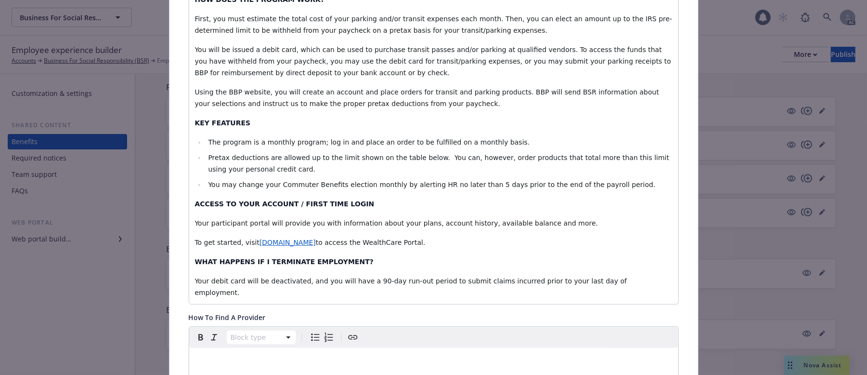
scroll to position [222, 0]
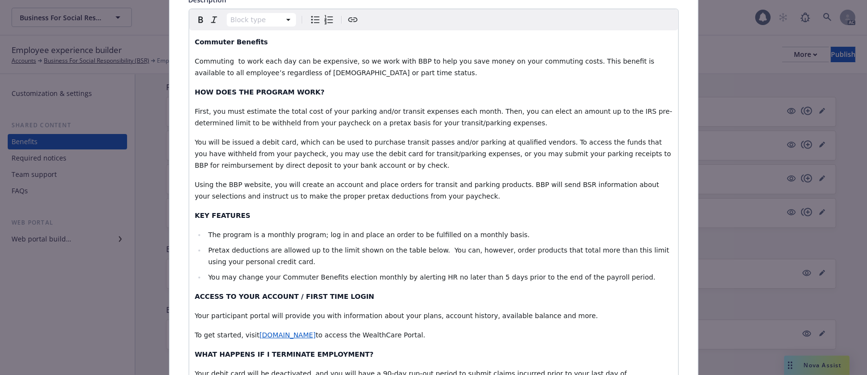
click at [220, 204] on div "Commuter Benefits Commuting to work each day can be expensive, so we work with …" at bounding box center [433, 213] width 489 height 366
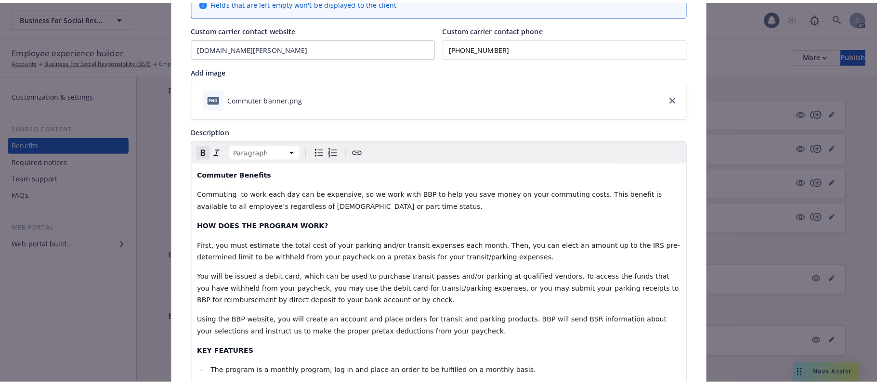
scroll to position [0, 0]
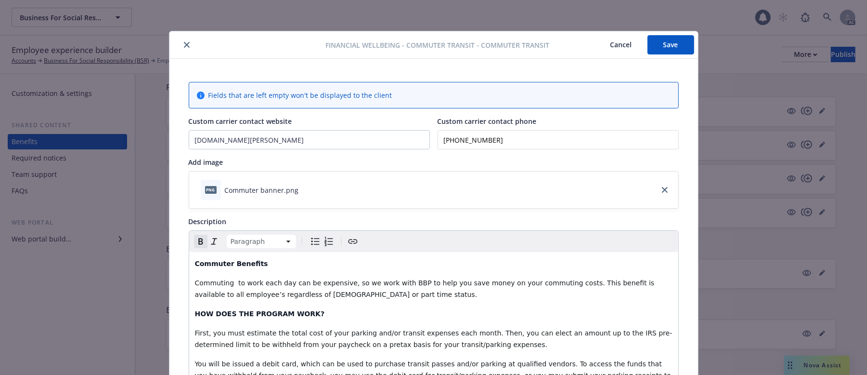
click at [184, 47] on icon "close" at bounding box center [187, 45] width 6 height 6
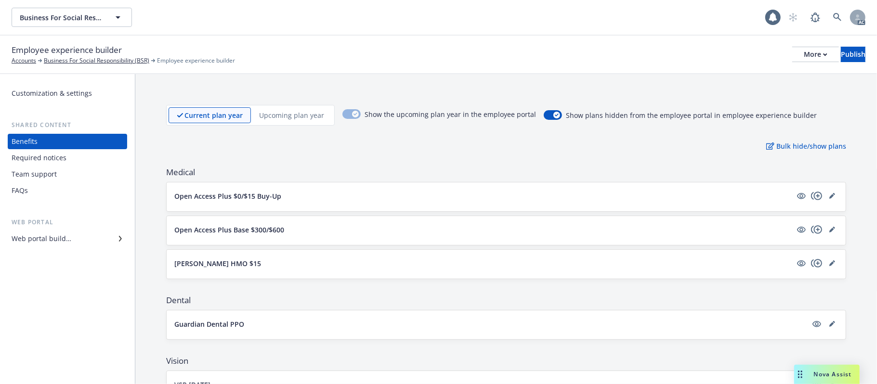
click at [46, 174] on div "Team support" at bounding box center [34, 174] width 45 height 15
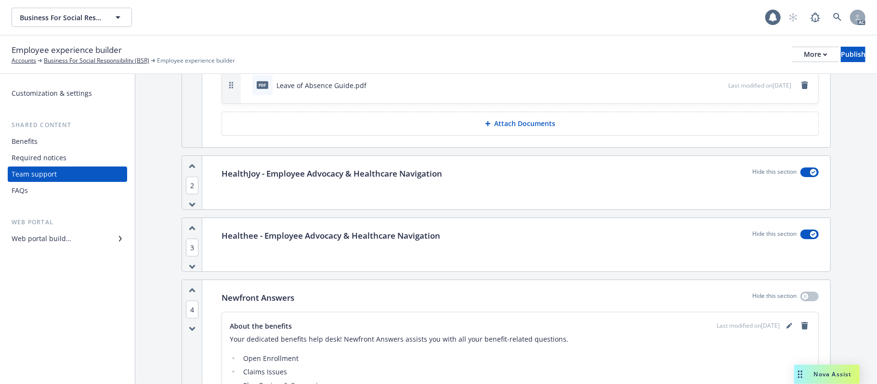
scroll to position [193, 0]
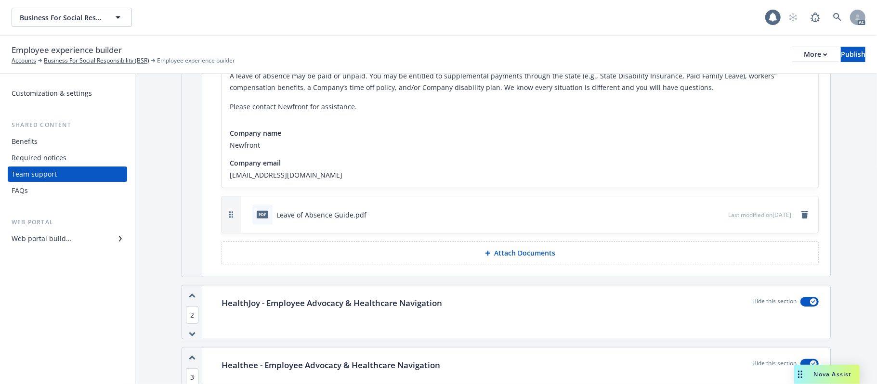
click at [71, 236] on div "Web portal builder" at bounding box center [68, 238] width 112 height 15
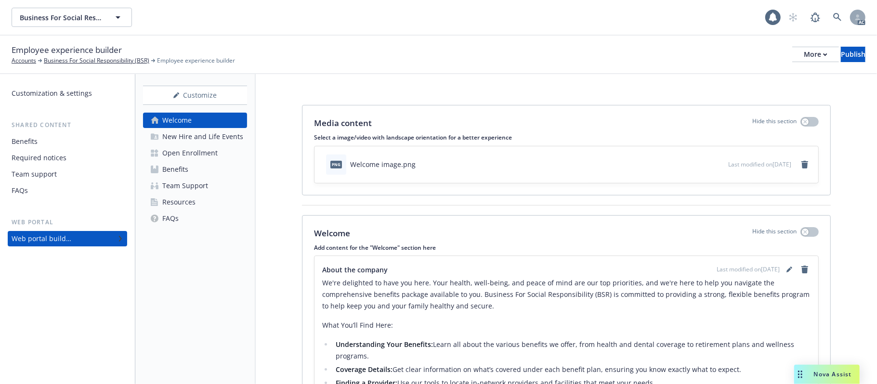
click at [207, 138] on div "New Hire and Life Events" at bounding box center [202, 136] width 81 height 15
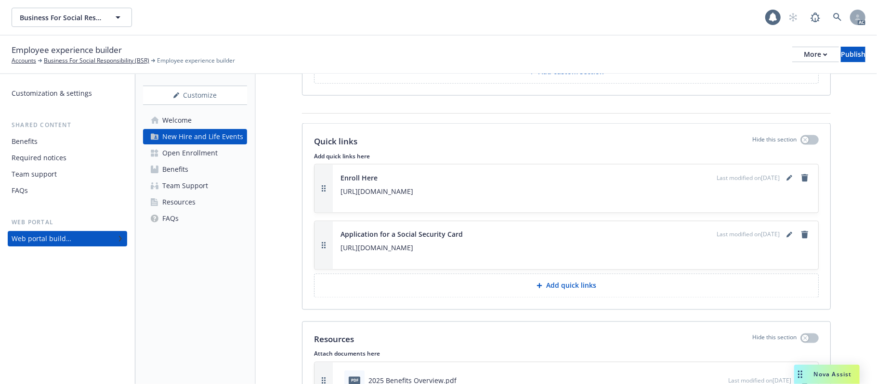
scroll to position [1173, 0]
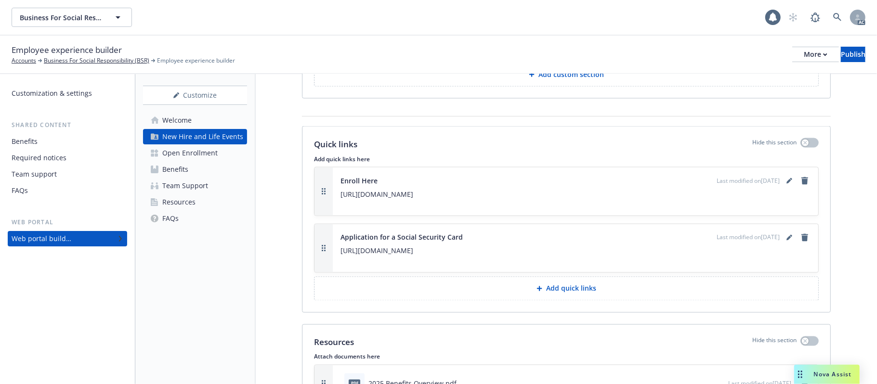
click at [578, 294] on p "Add quick links" at bounding box center [571, 289] width 50 height 10
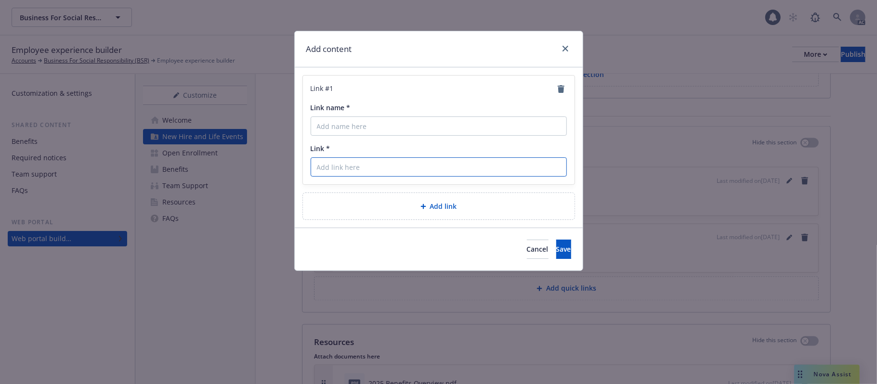
click at [334, 167] on input "Link *" at bounding box center [439, 166] width 256 height 19
paste input "https://www.cigna.com/legal/compliance/machine-readable-files"
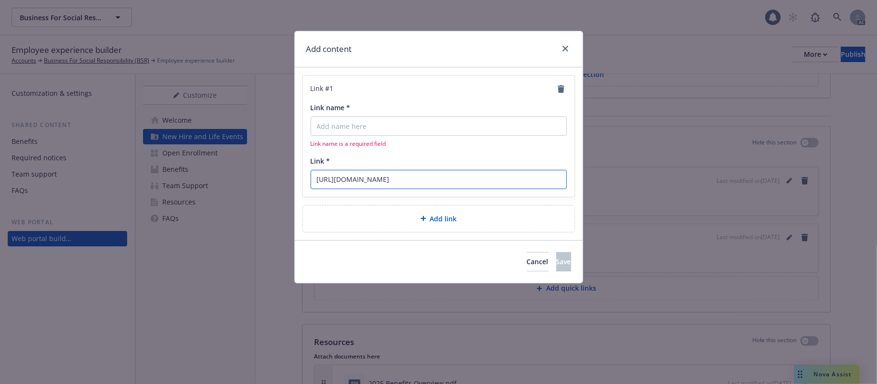
type input "https://www.cigna.com/legal/compliance/machine-readable-files"
click at [378, 128] on input "Link name *" at bounding box center [439, 126] width 256 height 19
paste input "Cigna MRF"
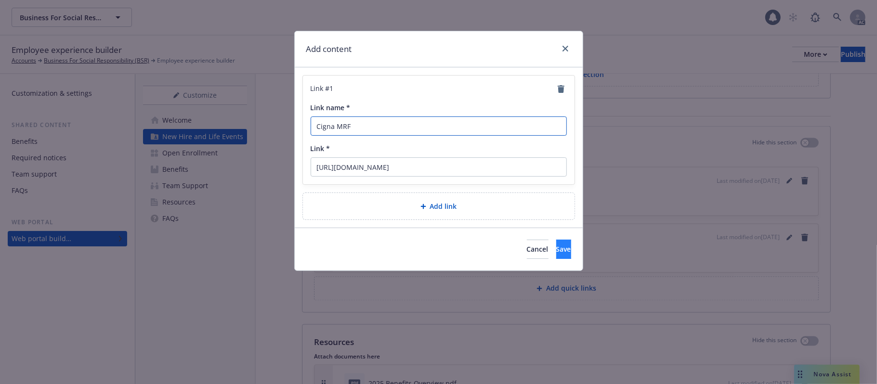
type input "Cigna MRF"
click at [556, 253] on span "Save" at bounding box center [563, 249] width 15 height 9
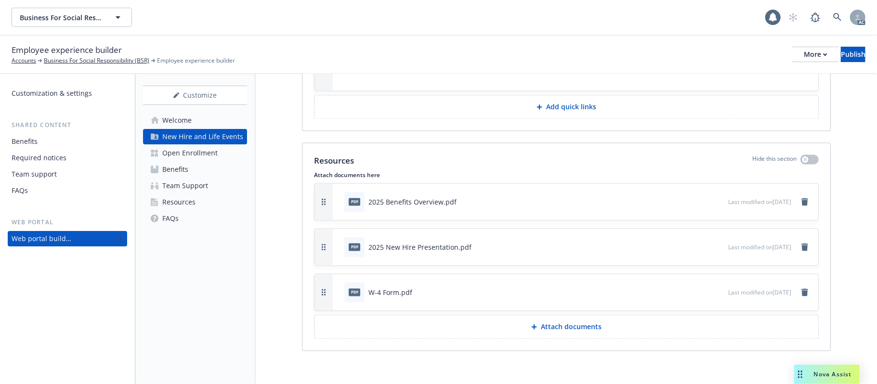
scroll to position [1422, 0]
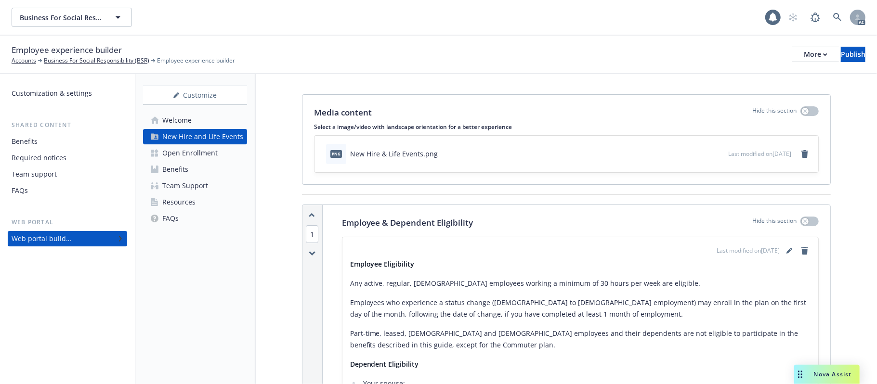
scroll to position [0, 0]
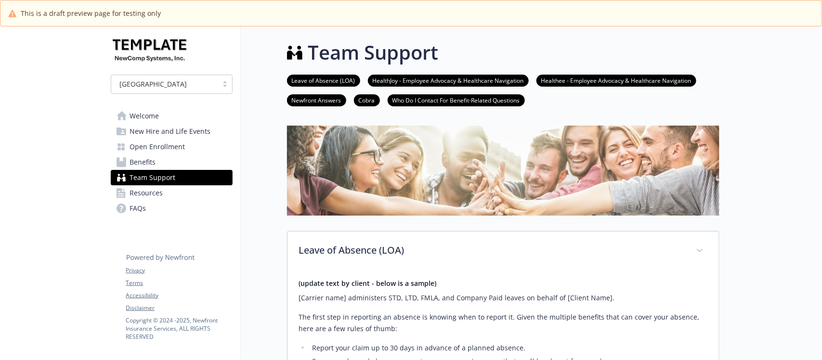
click at [183, 130] on span "New Hire and Life Events" at bounding box center [170, 131] width 81 height 15
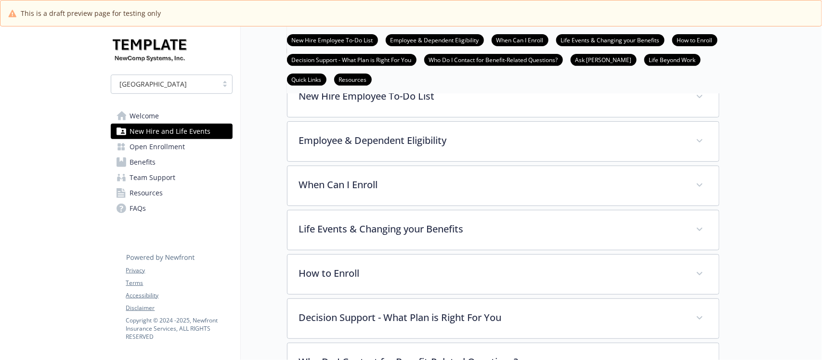
scroll to position [120, 0]
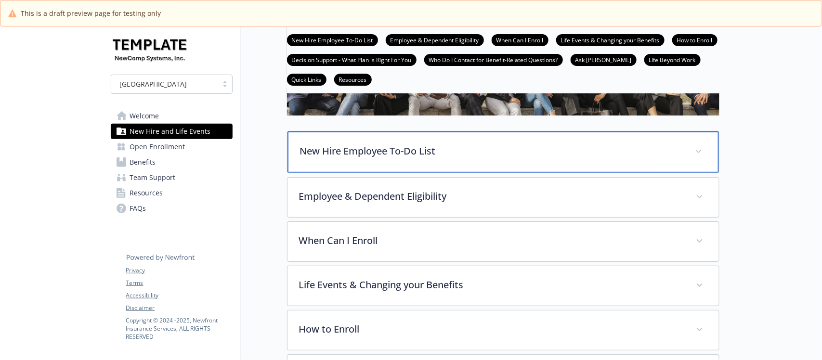
click at [412, 165] on div "New Hire Employee To-Do List" at bounding box center [502, 151] width 431 height 41
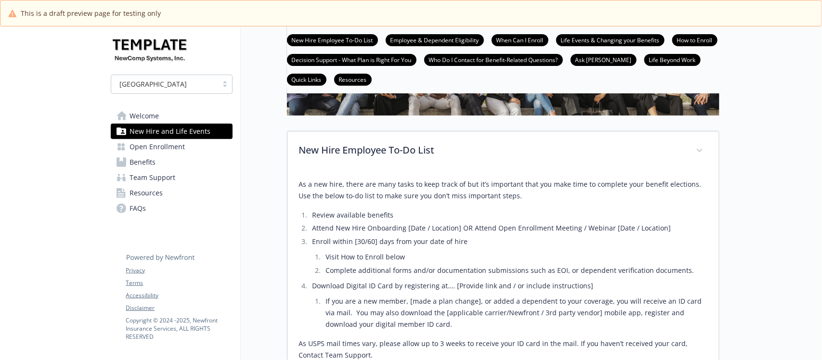
click at [163, 148] on span "Open Enrollment" at bounding box center [157, 146] width 55 height 15
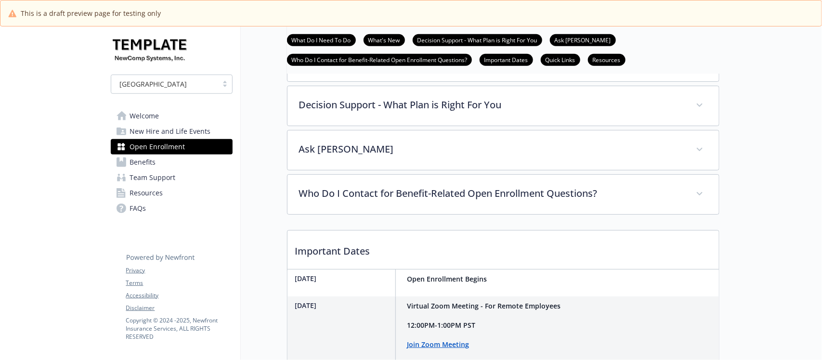
scroll to position [361, 0]
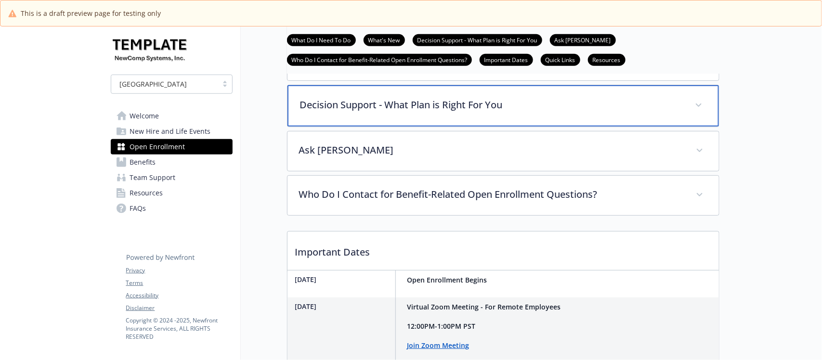
click at [514, 121] on div "Decision Support - What Plan is Right For You" at bounding box center [502, 105] width 431 height 41
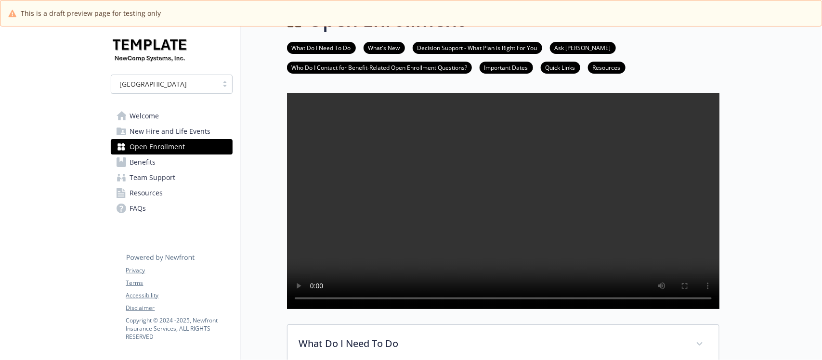
scroll to position [0, 0]
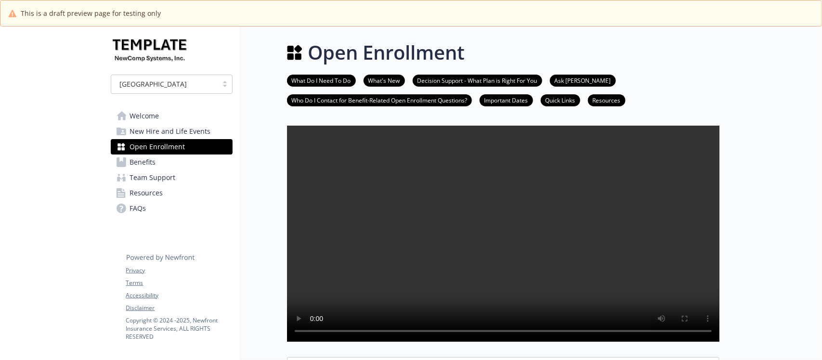
click at [166, 131] on span "New Hire and Life Events" at bounding box center [170, 131] width 81 height 15
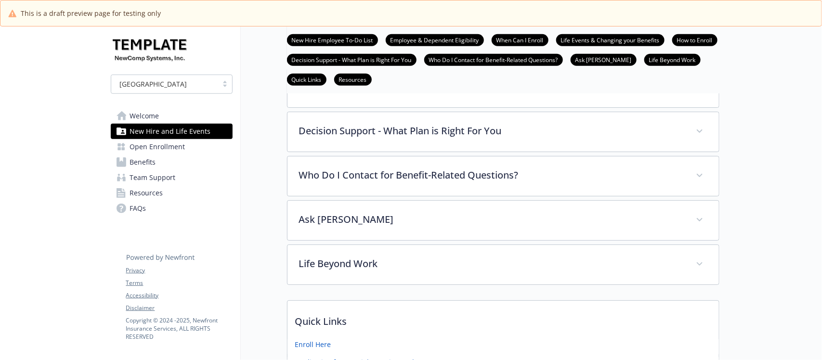
scroll to position [301, 0]
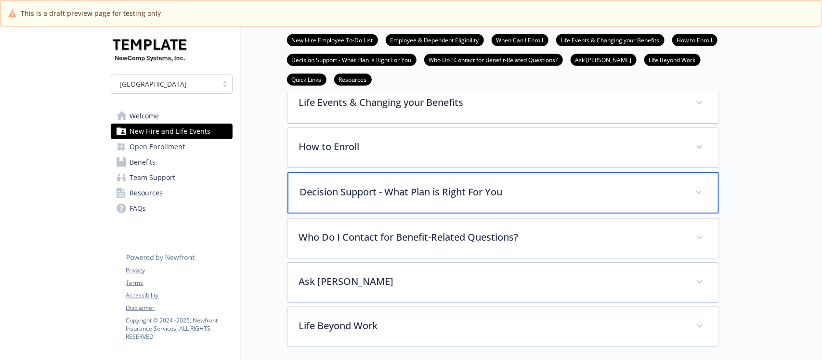
click at [456, 203] on div "Decision Support - What Plan is Right For You" at bounding box center [502, 192] width 431 height 41
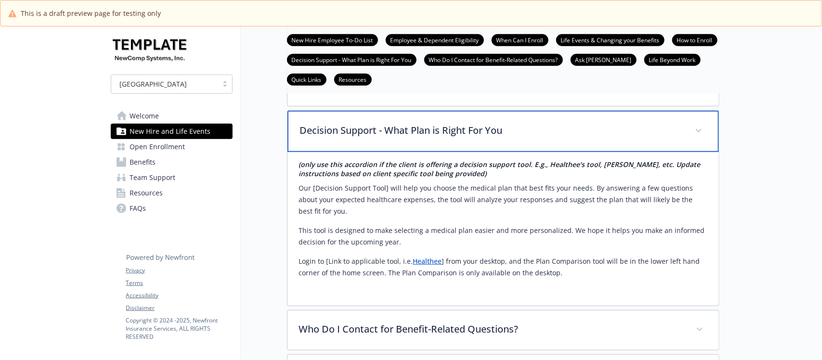
scroll to position [421, 0]
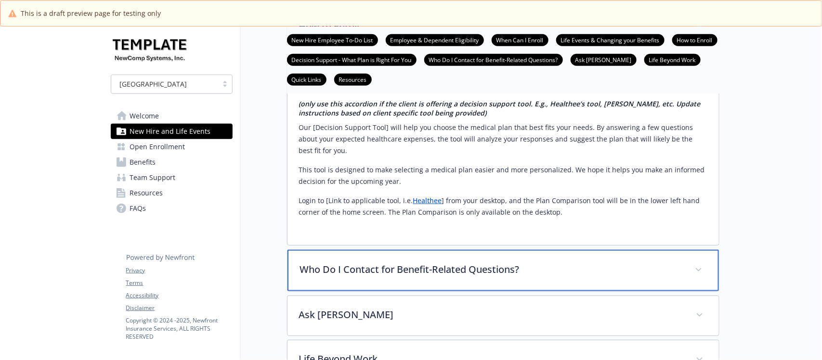
click at [470, 287] on div "Who Do I Contact for Benefit-Related Questions?" at bounding box center [502, 270] width 431 height 41
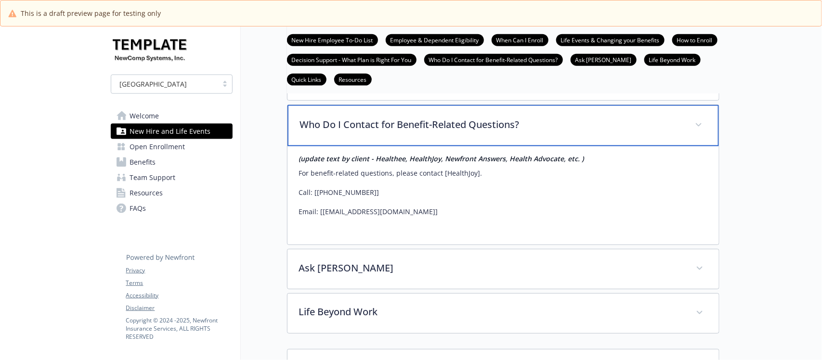
scroll to position [602, 0]
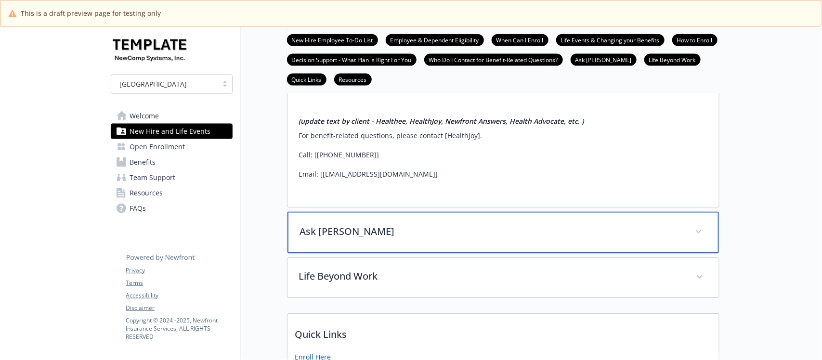
click at [460, 239] on p "Ask Benji" at bounding box center [491, 231] width 383 height 14
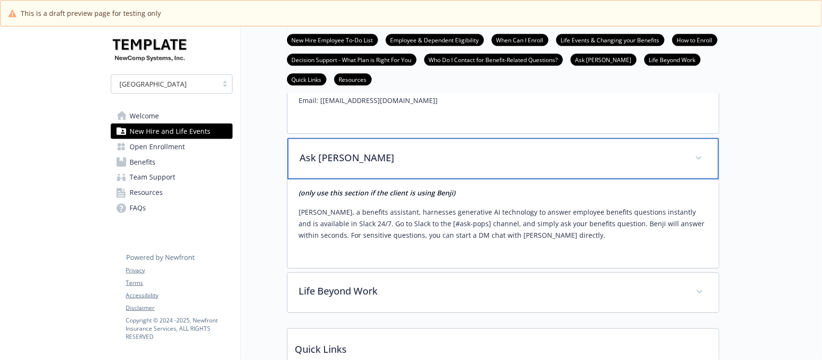
scroll to position [722, 0]
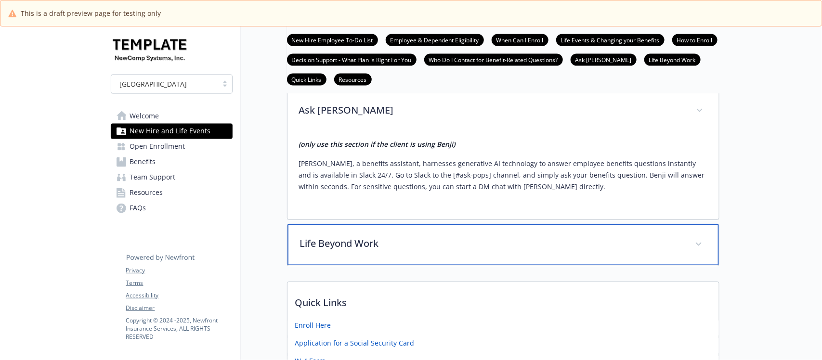
click at [447, 261] on div "Life Beyond Work" at bounding box center [502, 244] width 431 height 41
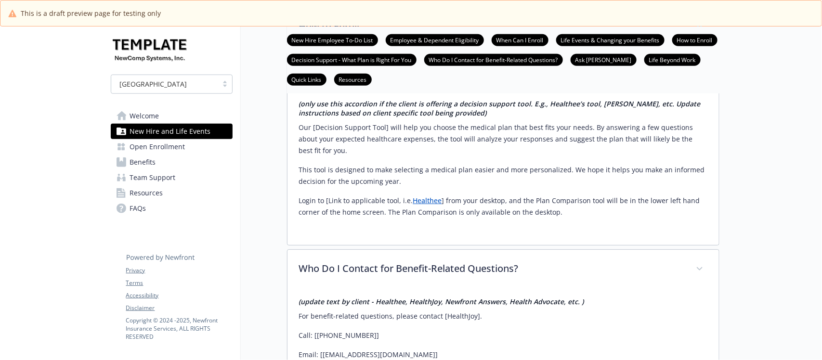
scroll to position [241, 0]
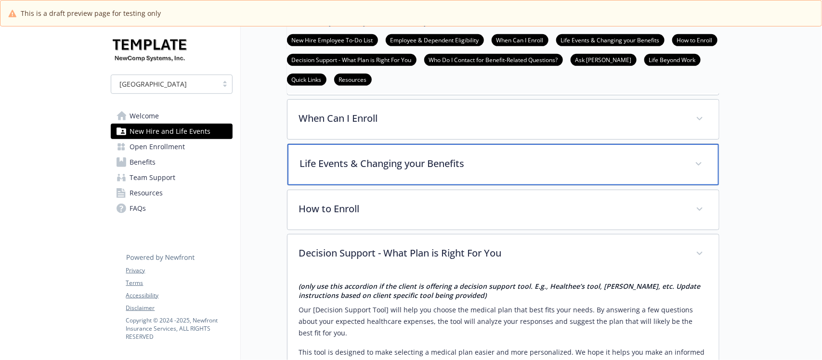
click at [460, 164] on p "Life Events & Changing your Benefits" at bounding box center [491, 164] width 383 height 14
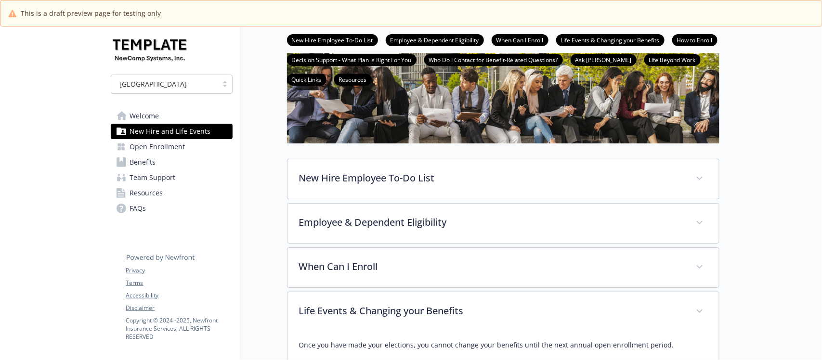
scroll to position [9, 0]
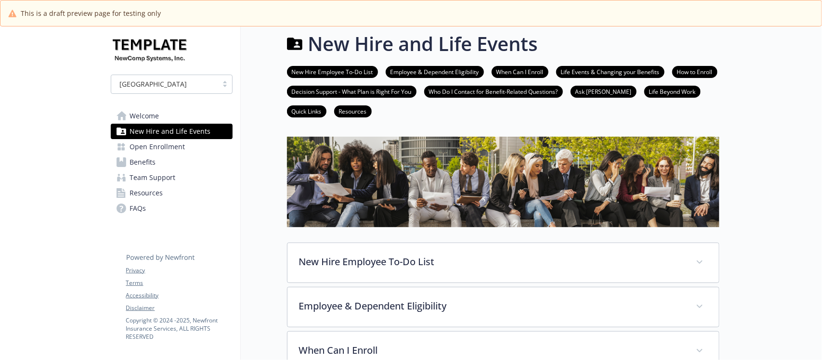
click at [158, 149] on span "Open Enrollment" at bounding box center [157, 146] width 55 height 15
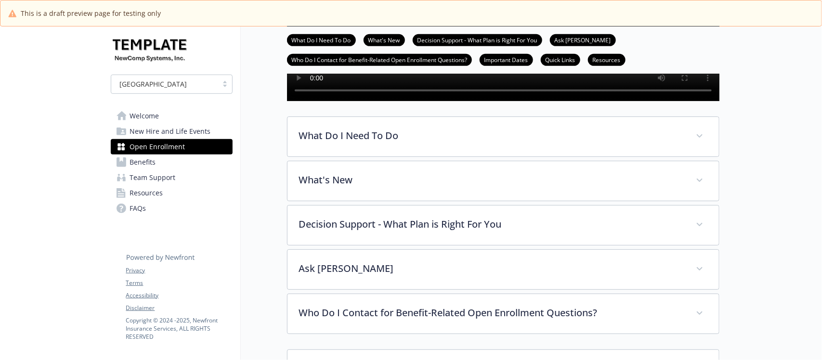
scroll to position [482, 0]
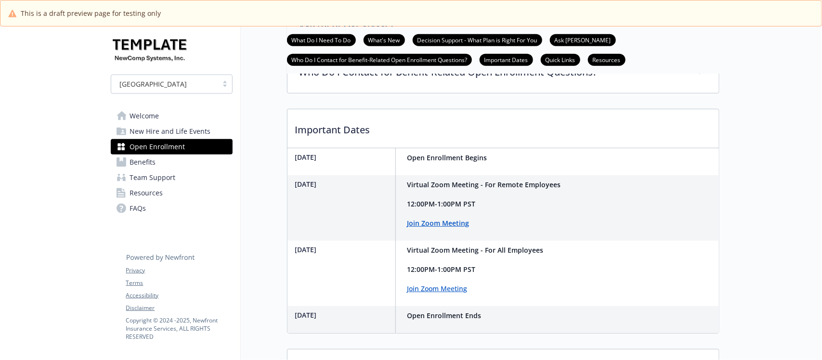
click at [146, 209] on link "FAQs" at bounding box center [172, 208] width 122 height 15
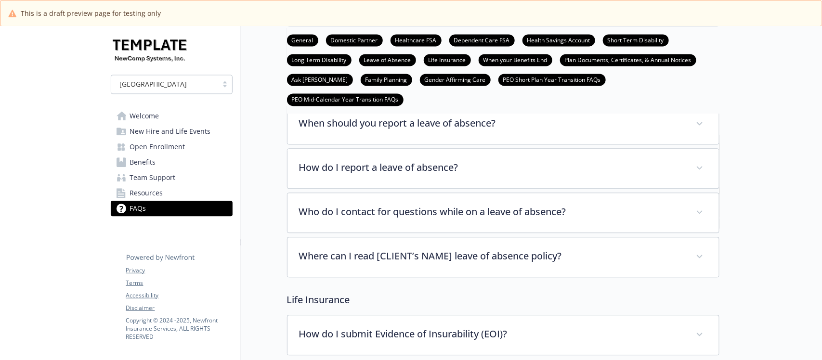
scroll to position [2468, 0]
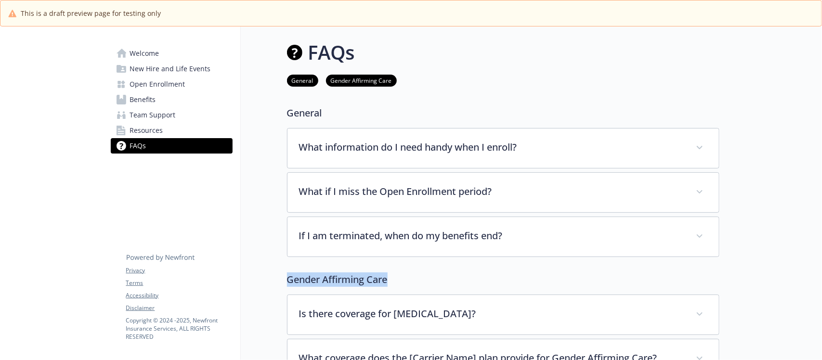
click at [177, 71] on span "New Hire and Life Events" at bounding box center [170, 68] width 81 height 15
